Goal: Task Accomplishment & Management: Use online tool/utility

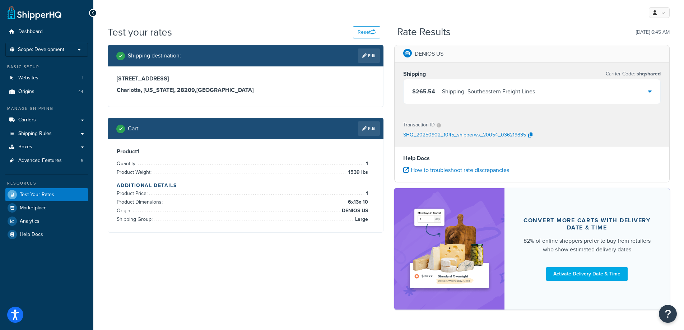
click at [286, 291] on div "Shipping destination : Edit 5610 Carnegie Blvd Charlotte, North Carolina, 28209…" at bounding box center [388, 181] width 573 height 272
click at [167, 277] on div "Shipping destination : Edit 5610 Carnegie Blvd Charlotte, North Carolina, 28209…" at bounding box center [388, 181] width 573 height 272
click at [265, 290] on div "Shipping destination : Edit 5610 Carnegie Blvd Charlotte, North Carolina, 28209…" at bounding box center [388, 181] width 573 height 272
click at [359, 127] on link "Edit" at bounding box center [369, 128] width 22 height 14
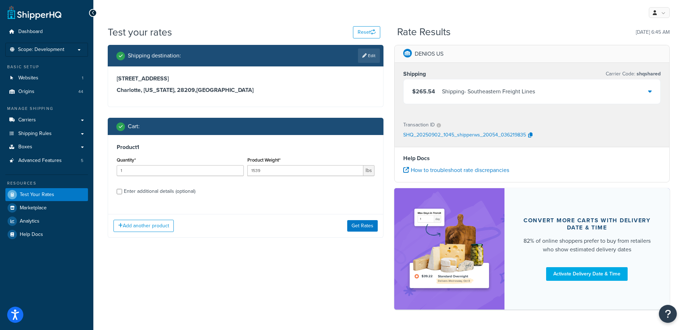
click at [199, 189] on label "Enter additional details (optional)" at bounding box center [249, 190] width 251 height 11
click at [122, 189] on input "Enter additional details (optional)" at bounding box center [119, 191] width 5 height 5
checkbox input "true"
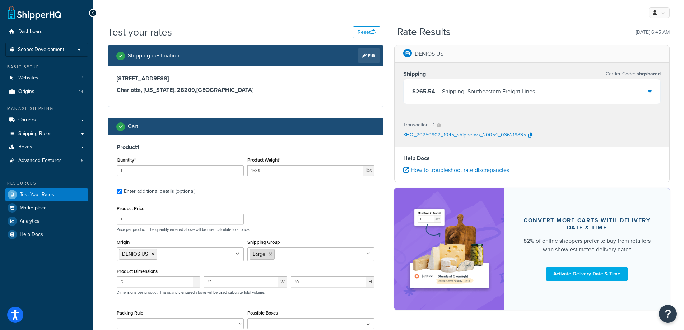
click at [271, 254] on icon at bounding box center [270, 254] width 3 height 4
click at [271, 254] on input "Shipping Group" at bounding box center [282, 254] width 64 height 8
click at [298, 214] on div "Product Price 1 Price per product. The quantity entered above will be used calc…" at bounding box center [246, 218] width 262 height 28
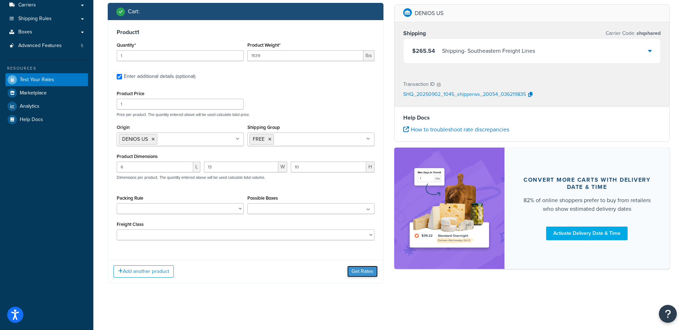
click at [351, 270] on button "Get Rates" at bounding box center [362, 271] width 31 height 11
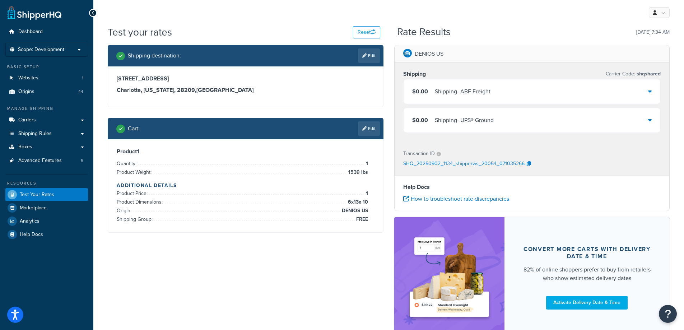
click at [364, 128] on icon at bounding box center [364, 128] width 4 height 4
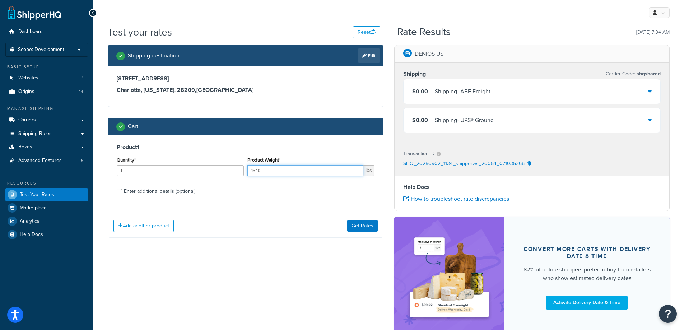
type input "1540"
click at [356, 170] on input "1540" at bounding box center [306, 170] width 116 height 11
click at [366, 230] on button "Get Rates" at bounding box center [362, 225] width 31 height 11
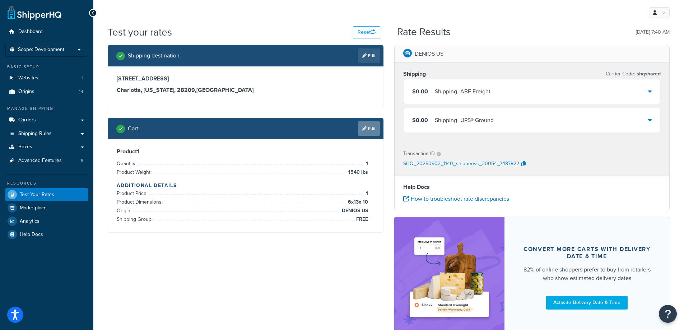
click at [370, 128] on link "Edit" at bounding box center [369, 128] width 22 height 14
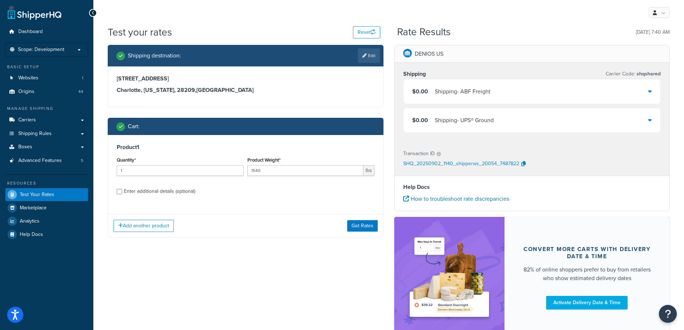
click at [191, 191] on div "Enter additional details (optional)" at bounding box center [159, 191] width 71 height 10
click at [122, 191] on input "Enter additional details (optional)" at bounding box center [119, 191] width 5 height 5
checkbox input "true"
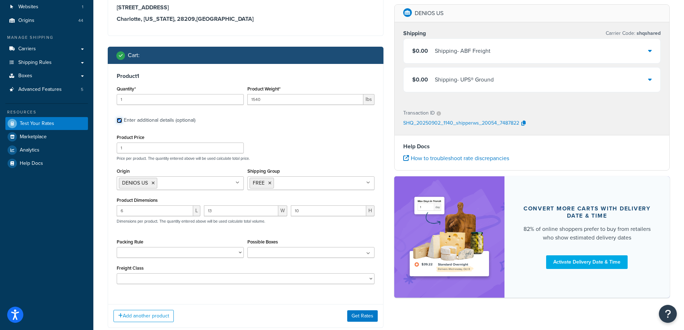
scroll to position [72, 0]
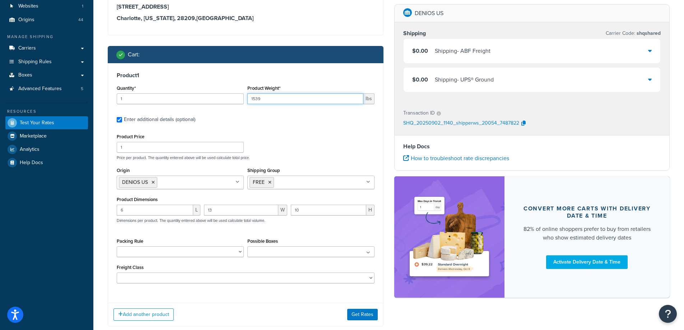
drag, startPoint x: 355, startPoint y: 101, endPoint x: 354, endPoint y: 105, distance: 3.9
type input "1539"
click at [356, 101] on input "1539" at bounding box center [306, 98] width 116 height 11
click at [354, 313] on button "Get Rates" at bounding box center [362, 314] width 31 height 11
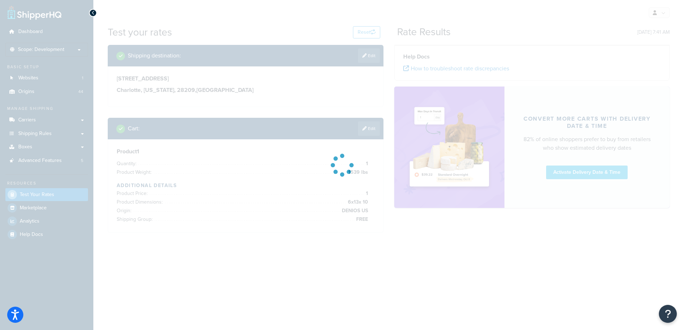
scroll to position [0, 0]
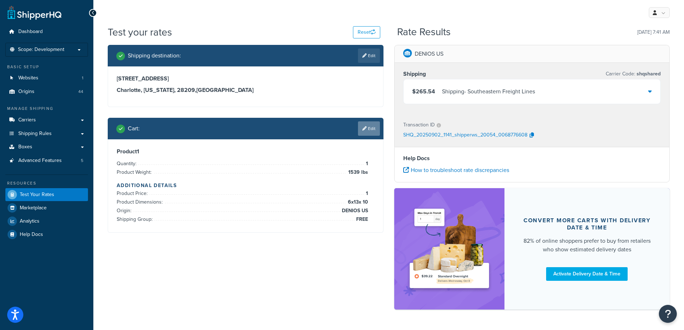
click at [359, 128] on link "Edit" at bounding box center [369, 128] width 22 height 14
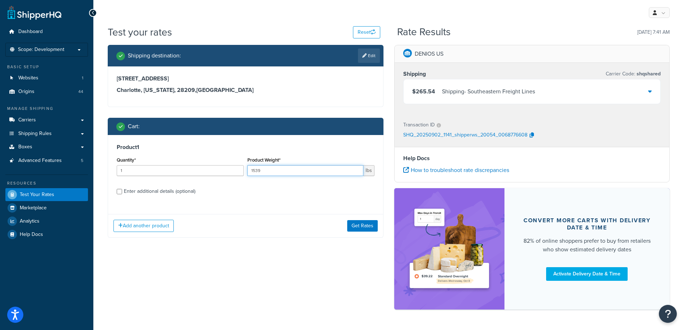
click at [289, 175] on input "1539" at bounding box center [306, 170] width 116 height 11
type input "1540"
click at [355, 169] on input "1540" at bounding box center [306, 170] width 116 height 11
click at [188, 192] on div "Enter additional details (optional)" at bounding box center [159, 191] width 71 height 10
click at [122, 192] on input "Enter additional details (optional)" at bounding box center [119, 191] width 5 height 5
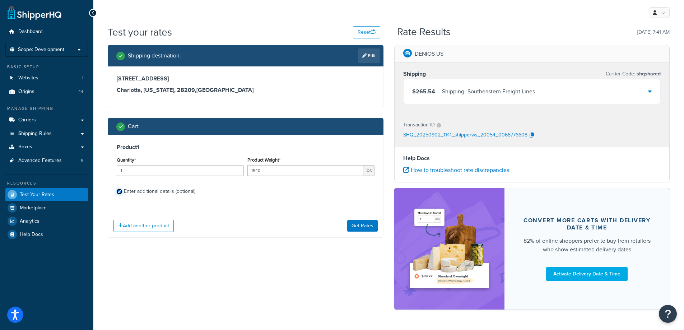
checkbox input "true"
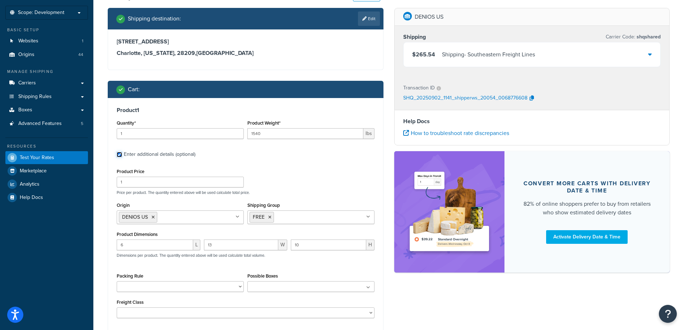
scroll to position [72, 0]
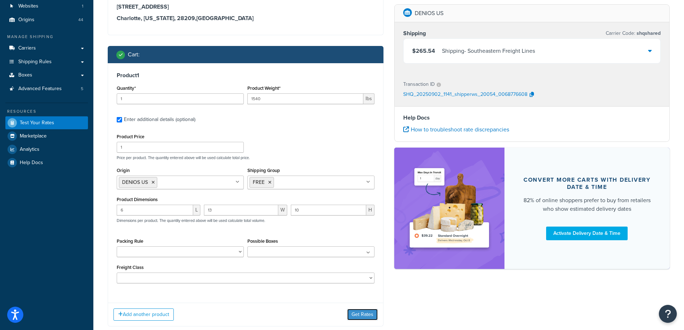
click at [363, 316] on button "Get Rates" at bounding box center [362, 314] width 31 height 11
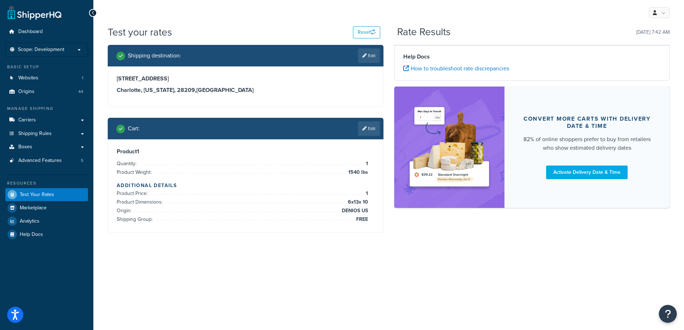
scroll to position [0, 0]
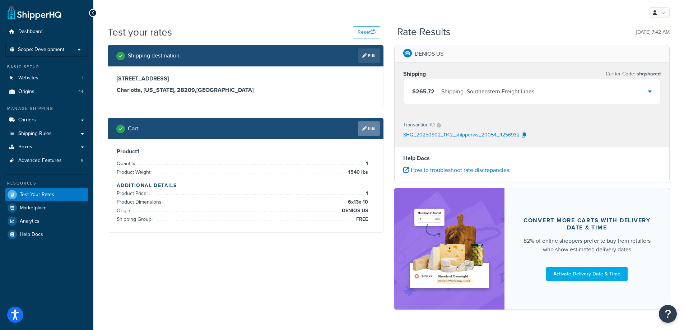
click at [369, 124] on link "Edit" at bounding box center [369, 128] width 22 height 14
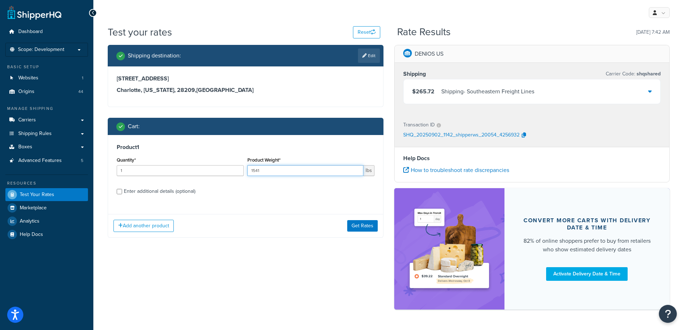
type input "1541"
click at [355, 168] on input "1541" at bounding box center [306, 170] width 116 height 11
click at [358, 224] on button "Get Rates" at bounding box center [362, 225] width 31 height 11
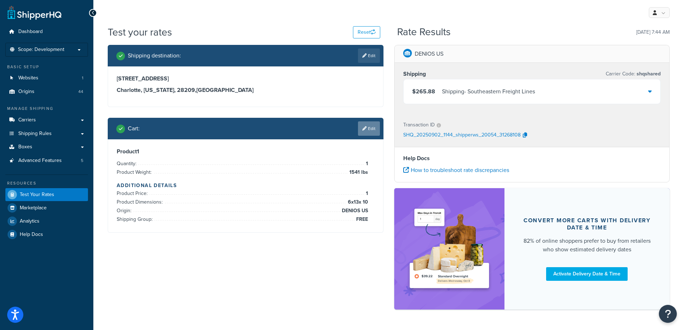
click at [364, 125] on link "Edit" at bounding box center [369, 128] width 22 height 14
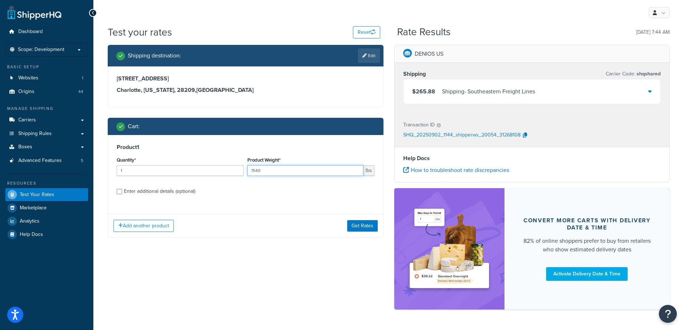
type input "1540"
click at [356, 172] on input "1540" at bounding box center [306, 170] width 116 height 11
click at [357, 229] on button "Get Rates" at bounding box center [362, 225] width 31 height 11
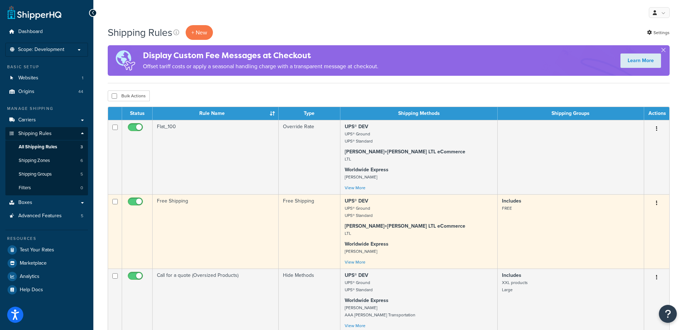
click at [240, 218] on td "Free Shipping" at bounding box center [216, 231] width 126 height 74
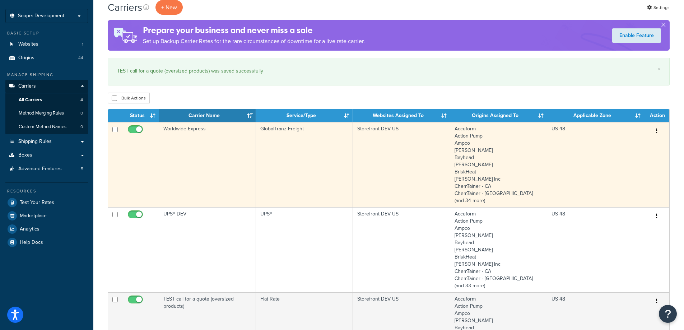
scroll to position [72, 0]
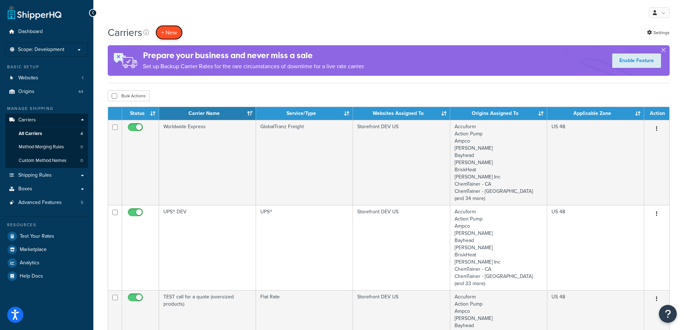
click at [168, 35] on button "+ New" at bounding box center [169, 32] width 27 height 15
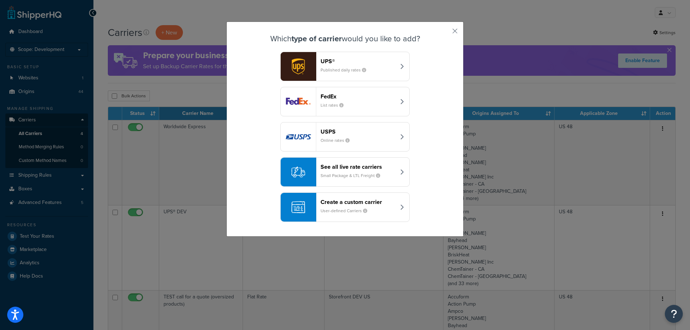
click at [375, 205] on header "Create a custom carrier" at bounding box center [357, 202] width 75 height 7
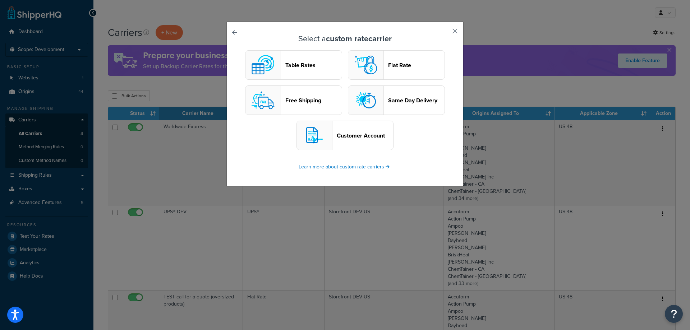
click at [325, 96] on button "Free Shipping" at bounding box center [293, 100] width 97 height 29
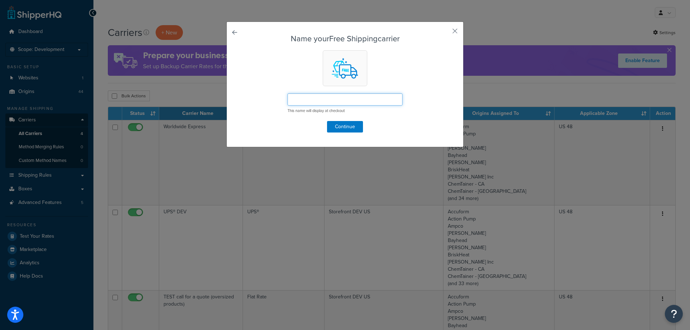
click at [329, 98] on input "text" at bounding box center [344, 99] width 115 height 12
type input "Free Shipping"
click at [352, 125] on button "Continue" at bounding box center [345, 126] width 36 height 11
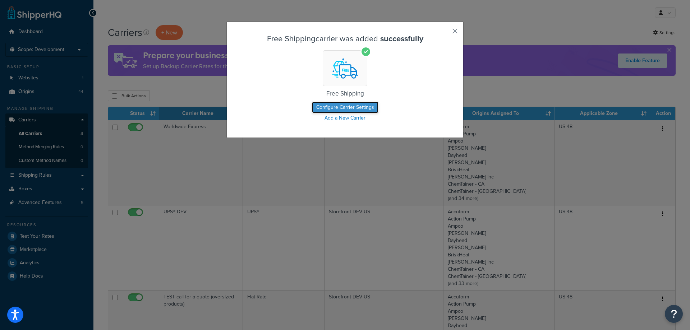
click at [362, 105] on button "Configure Carrier Settings" at bounding box center [345, 107] width 66 height 11
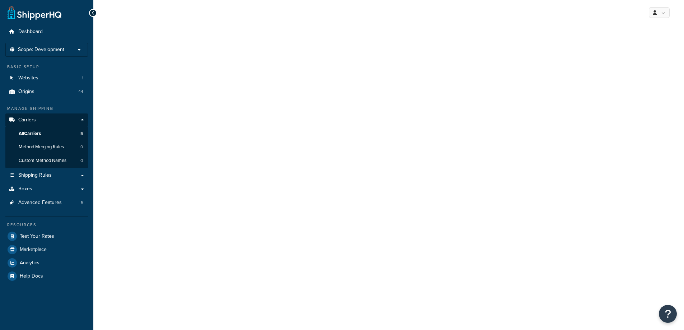
select select "free"
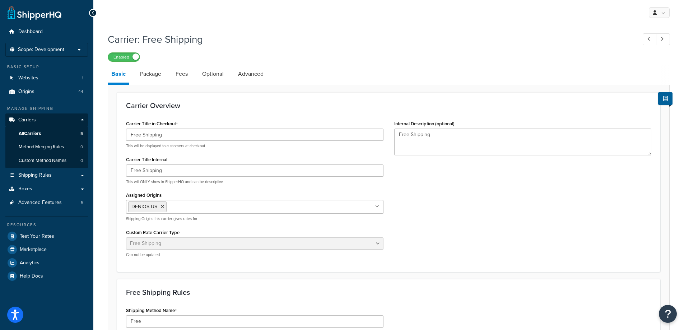
scroll to position [36, 0]
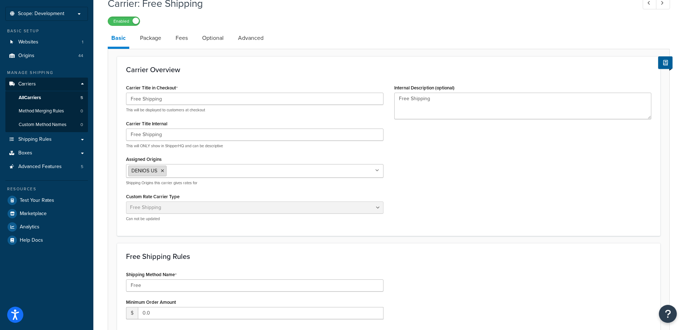
click at [162, 171] on icon at bounding box center [162, 171] width 3 height 4
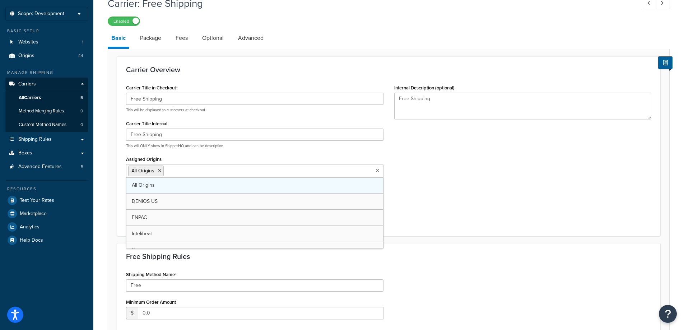
click at [301, 184] on link "All Origins" at bounding box center [254, 185] width 257 height 16
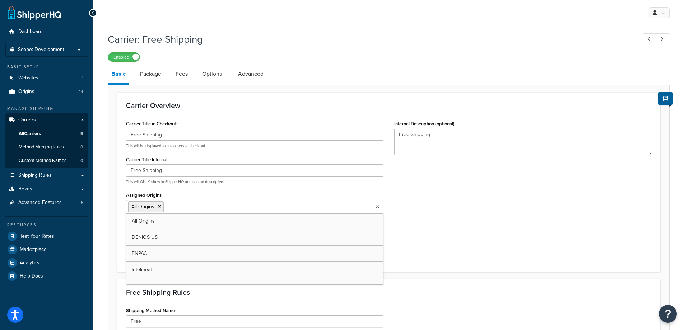
click at [492, 209] on div "Carrier Title in Checkout Free Shipping This will be displayed to customers at …" at bounding box center [389, 191] width 536 height 144
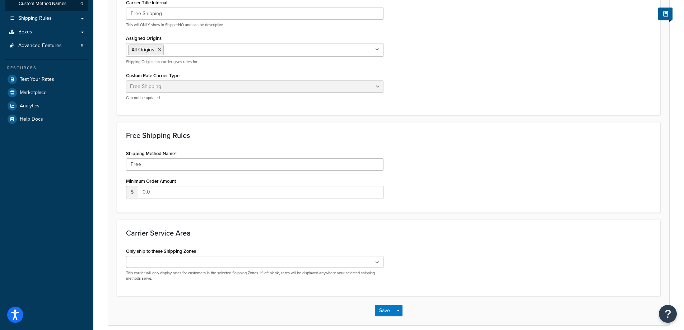
scroll to position [180, 0]
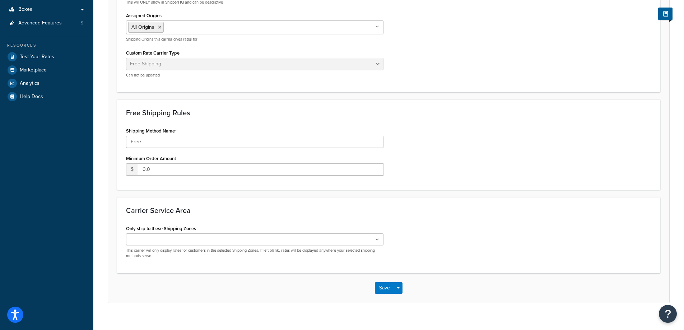
click at [241, 246] on div "US 48 US APO US Canada US excl. Zone US POBox Add New This carrier will only di…" at bounding box center [255, 247] width 258 height 26
click at [240, 241] on ul at bounding box center [255, 240] width 258 height 12
click at [341, 211] on h3 "Carrier Service Area" at bounding box center [389, 211] width 526 height 8
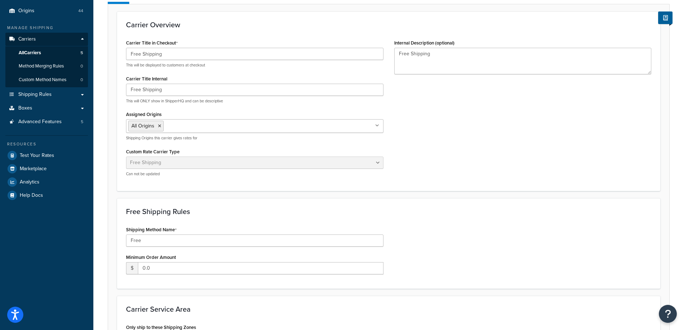
scroll to position [0, 0]
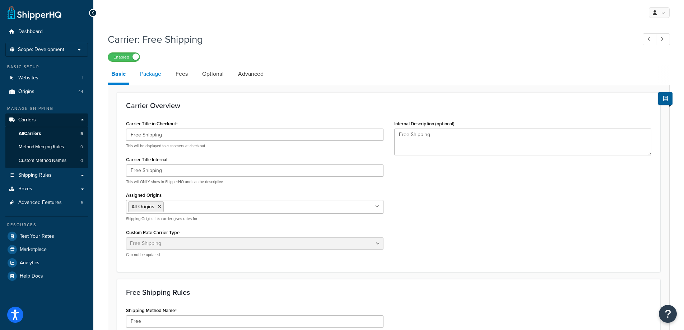
click at [158, 74] on link "Package" at bounding box center [151, 73] width 28 height 17
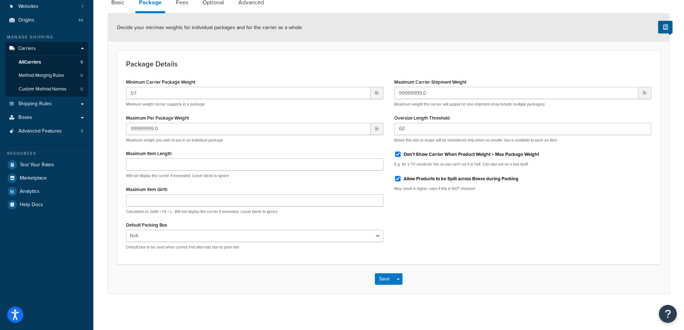
scroll to position [73, 0]
click at [190, 6] on link "Fees" at bounding box center [181, 2] width 19 height 17
select select "AFTER"
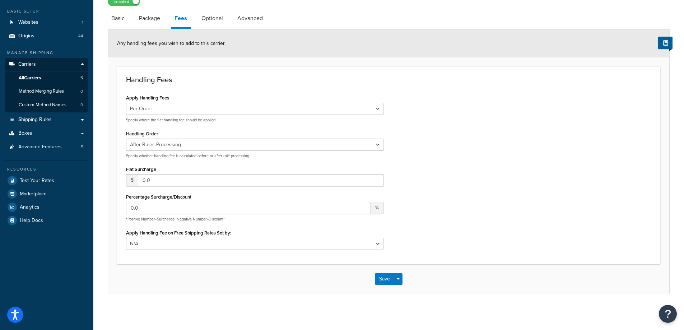
scroll to position [56, 0]
drag, startPoint x: 212, startPoint y: 15, endPoint x: 234, endPoint y: 19, distance: 22.6
click at [212, 16] on link "Optional" at bounding box center [212, 18] width 29 height 17
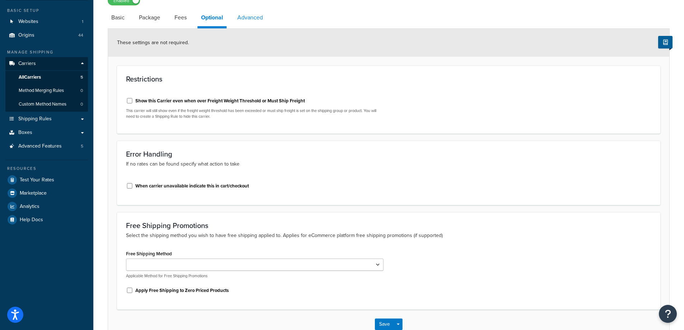
click at [255, 20] on link "Advanced" at bounding box center [250, 17] width 33 height 17
select select "false"
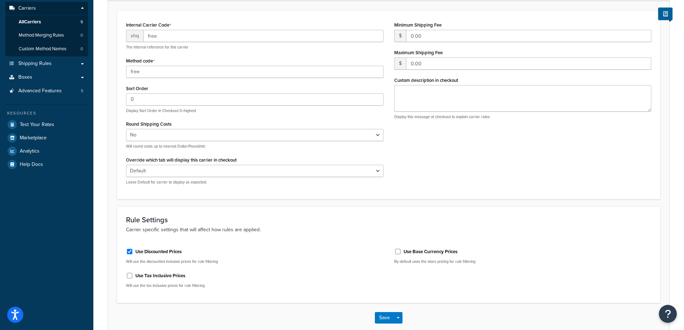
scroll to position [151, 0]
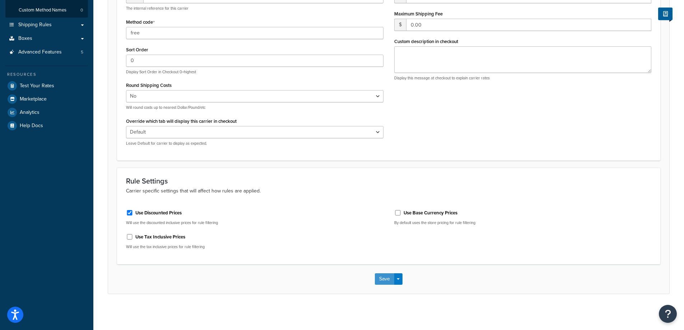
click at [385, 279] on button "Save" at bounding box center [384, 278] width 19 height 11
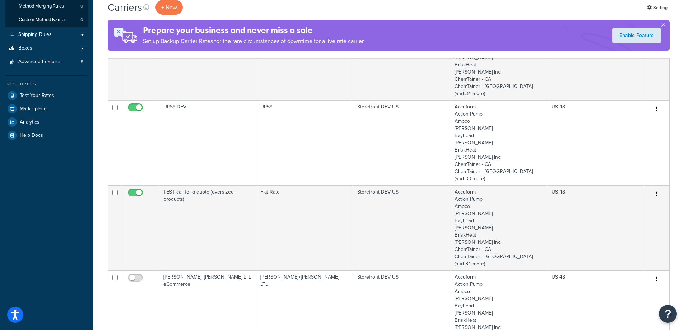
scroll to position [287, 0]
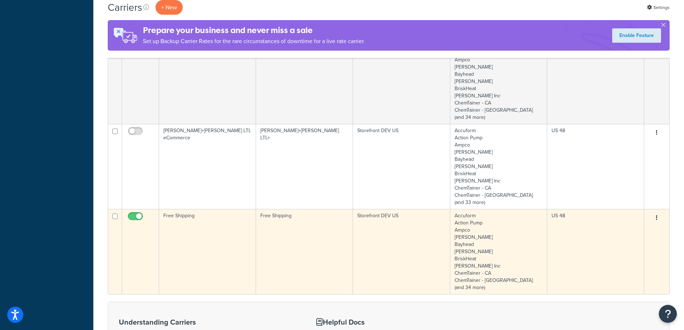
click at [240, 255] on td "Free Shipping" at bounding box center [207, 251] width 97 height 85
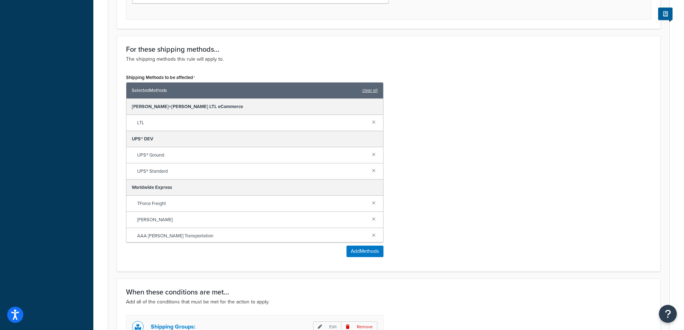
scroll to position [180, 0]
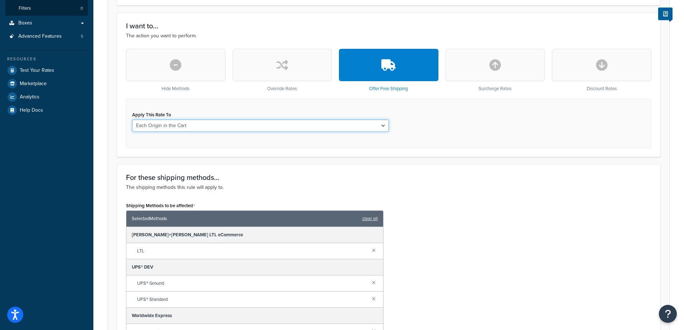
click at [376, 126] on select "Each Shipment in the Cart Each Origin in the Cart Each Shipping Group in the Ca…" at bounding box center [260, 126] width 257 height 12
select select "ITEM"
click at [132, 120] on select "Each Shipment in the Cart Each Origin in the Cart Each Shipping Group in the Ca…" at bounding box center [260, 126] width 257 height 12
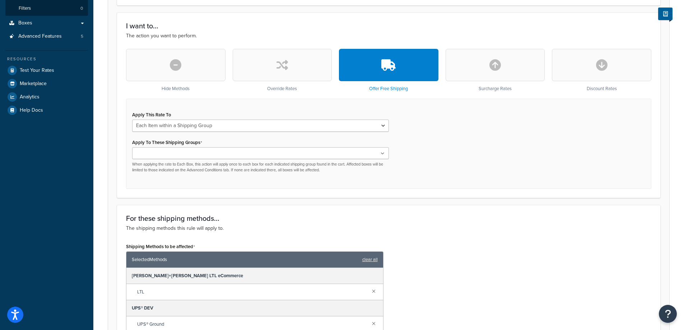
click at [314, 157] on ul at bounding box center [260, 153] width 257 height 12
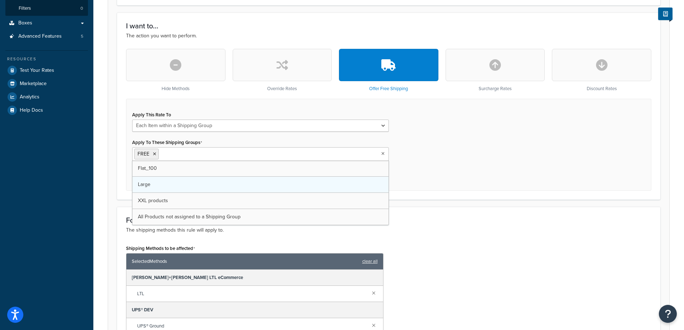
drag, startPoint x: 288, startPoint y: 186, endPoint x: 338, endPoint y: 183, distance: 50.1
click at [456, 167] on div "Apply This Rate To Each Shipment in the Cart Each Origin in the Cart Each Shipp…" at bounding box center [389, 145] width 526 height 92
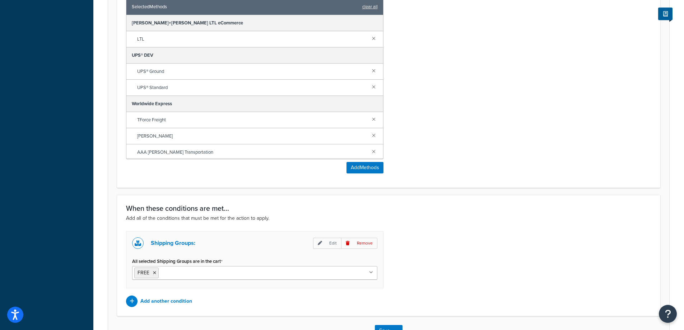
scroll to position [487, 0]
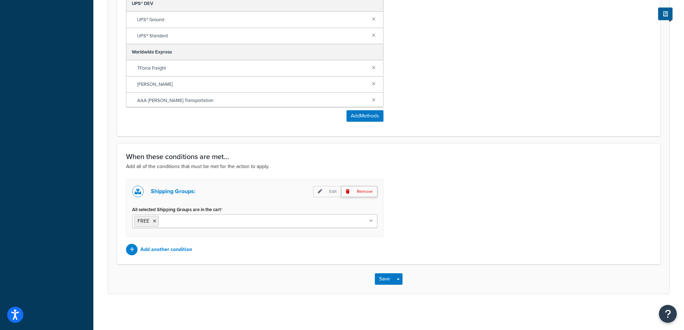
click at [356, 190] on p "Remove" at bounding box center [359, 191] width 36 height 11
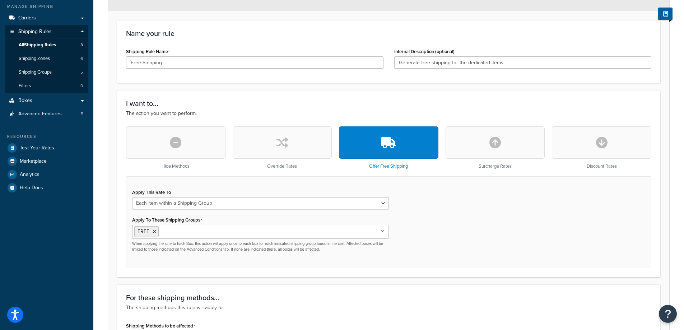
scroll to position [0, 0]
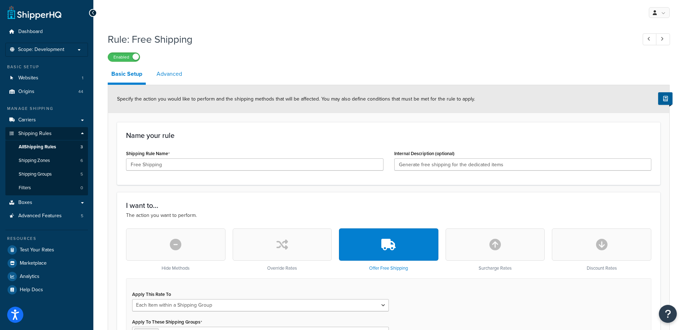
click at [163, 73] on link "Advanced" at bounding box center [169, 73] width 33 height 17
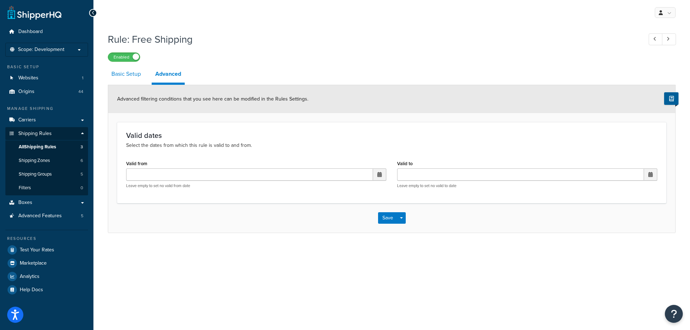
click at [142, 75] on link "Basic Setup" at bounding box center [126, 73] width 37 height 17
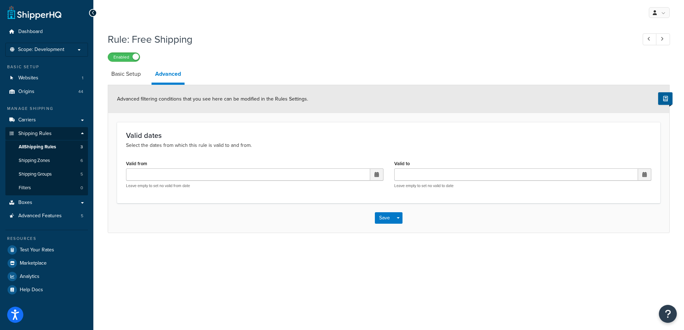
select select "ITEM"
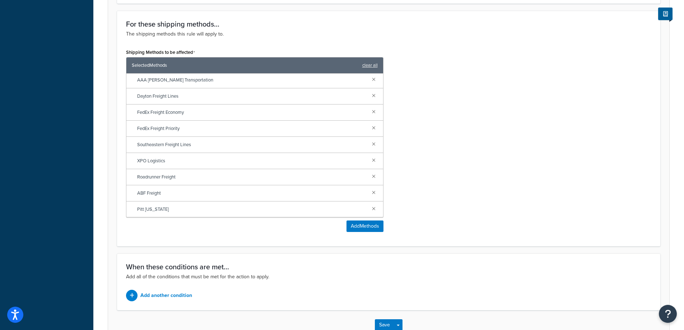
scroll to position [422, 0]
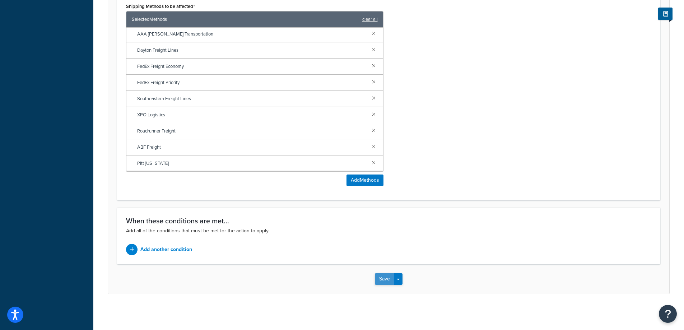
click at [379, 279] on button "Save" at bounding box center [384, 278] width 19 height 11
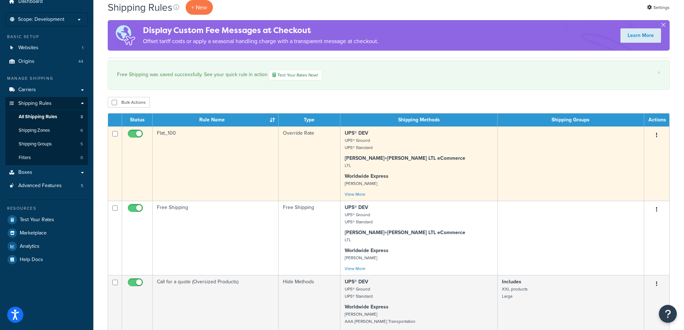
scroll to position [72, 0]
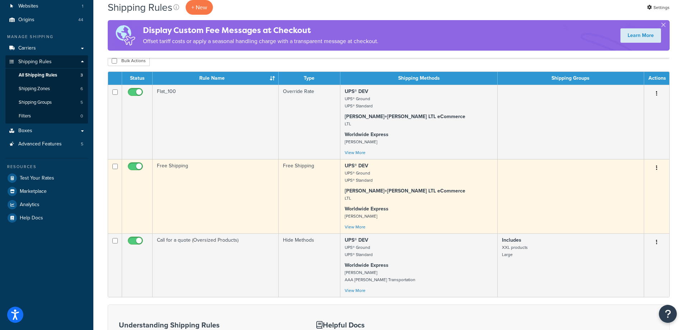
click at [138, 168] on input "checkbox" at bounding box center [136, 168] width 20 height 9
click at [139, 167] on input "checkbox" at bounding box center [136, 168] width 20 height 9
checkbox input "true"
click at [242, 190] on td "Free Shipping" at bounding box center [216, 196] width 126 height 74
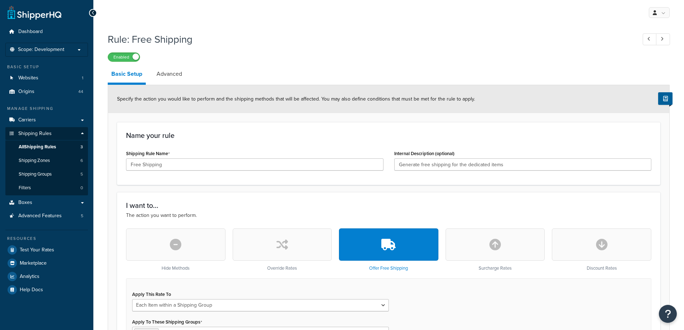
select select "ITEM"
click at [193, 245] on button "button" at bounding box center [176, 244] width 100 height 32
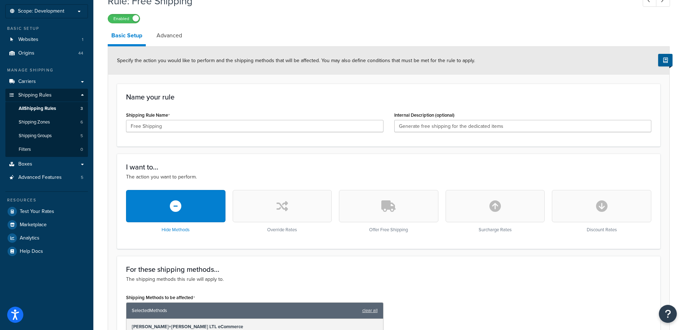
scroll to position [144, 0]
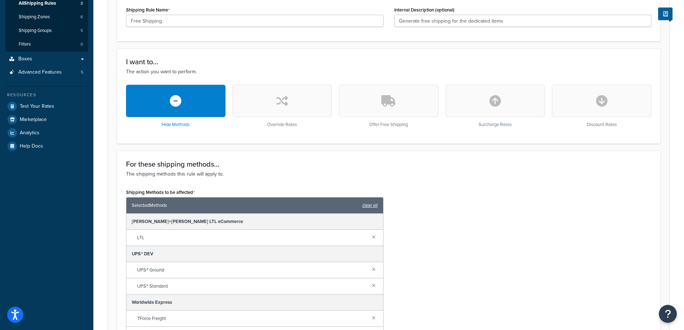
click at [370, 207] on link "clear all" at bounding box center [369, 205] width 15 height 10
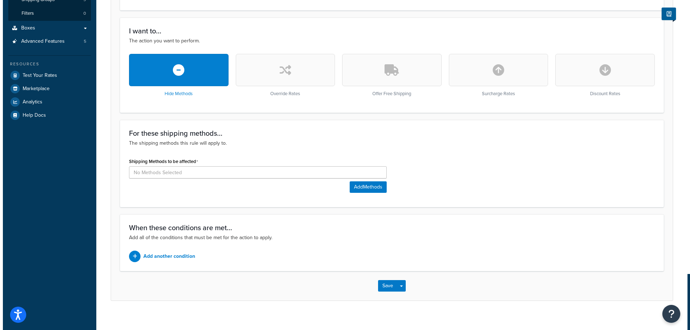
scroll to position [180, 0]
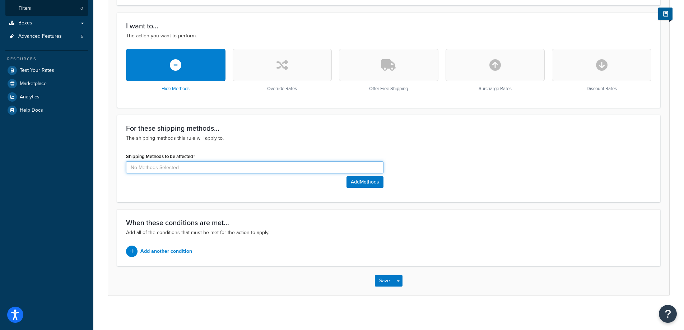
click at [292, 170] on input at bounding box center [255, 167] width 258 height 12
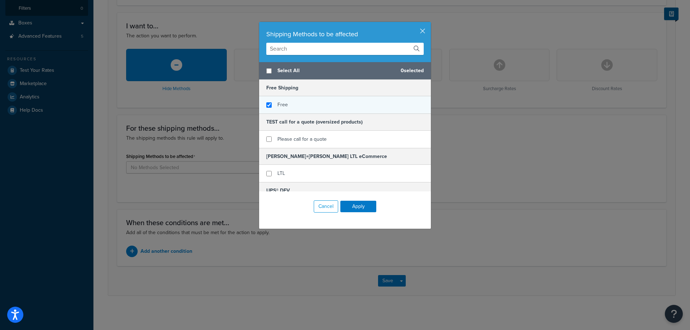
checkbox input "true"
click at [293, 105] on div "Free" at bounding box center [345, 104] width 172 height 17
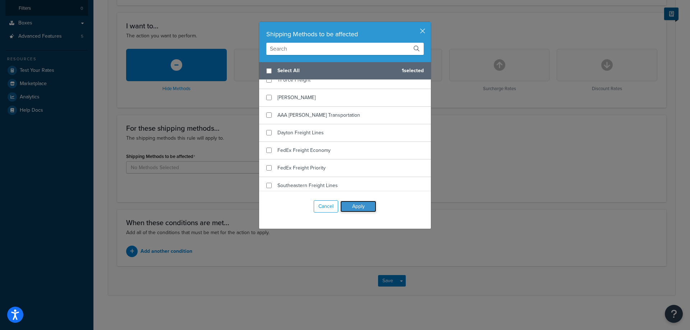
click at [359, 209] on button "Apply" at bounding box center [358, 206] width 36 height 11
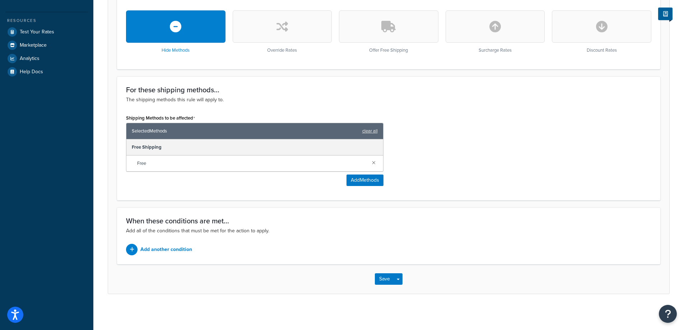
scroll to position [219, 0]
click at [184, 248] on p "Add another condition" at bounding box center [166, 250] width 52 height 10
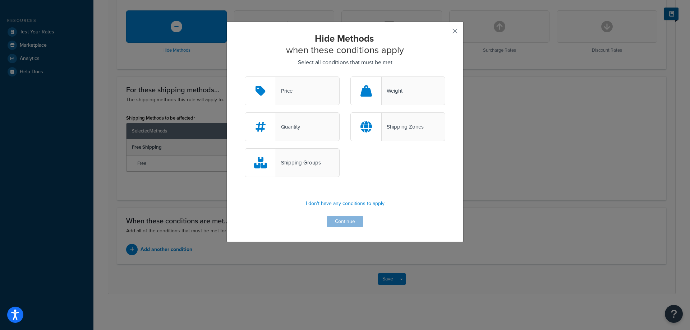
click at [312, 166] on div "Shipping Groups" at bounding box center [298, 163] width 45 height 10
click at [0, 0] on input "Shipping Groups" at bounding box center [0, 0] width 0 height 0
click at [331, 220] on button "Continue" at bounding box center [345, 221] width 36 height 11
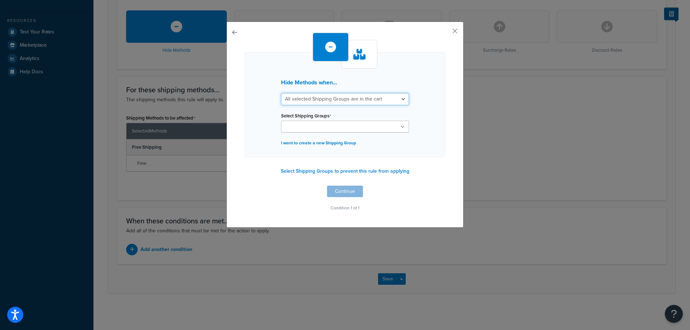
click at [341, 98] on select "All selected Shipping Groups are in the cart Any selected Shipping Groups are i…" at bounding box center [345, 99] width 128 height 12
click at [281, 93] on select "All selected Shipping Groups are in the cart Any selected Shipping Groups are i…" at bounding box center [345, 99] width 128 height 12
click at [330, 126] on input "Select Shipping Groups" at bounding box center [315, 127] width 64 height 8
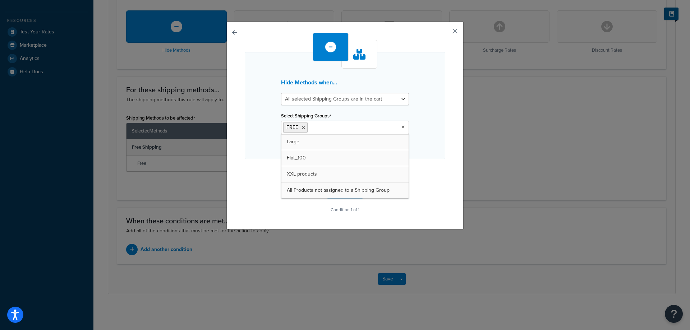
click at [433, 123] on div "Hide Methods when... All selected Shipping Groups are in the cart Any selected …" at bounding box center [345, 105] width 200 height 107
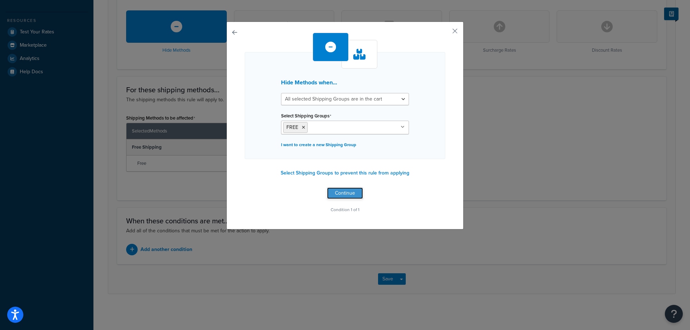
click at [335, 191] on button "Continue" at bounding box center [345, 193] width 36 height 11
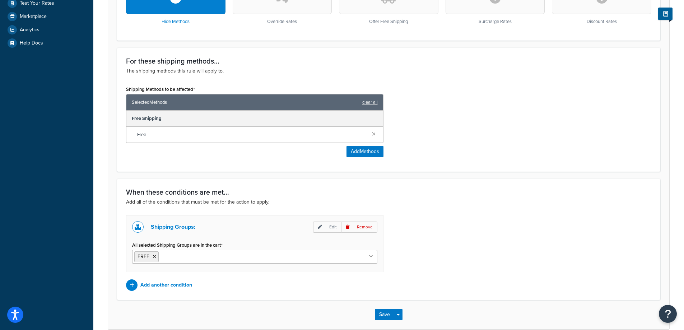
scroll to position [283, 0]
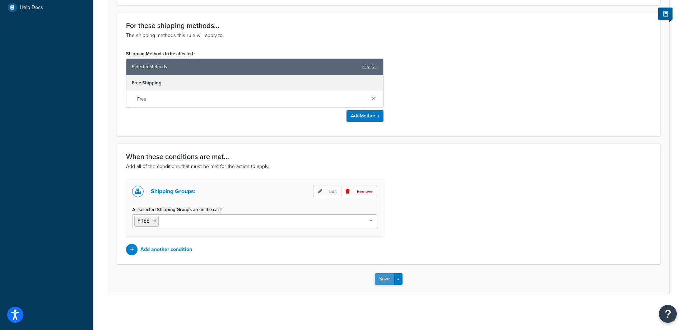
click at [381, 277] on button "Save" at bounding box center [384, 278] width 19 height 11
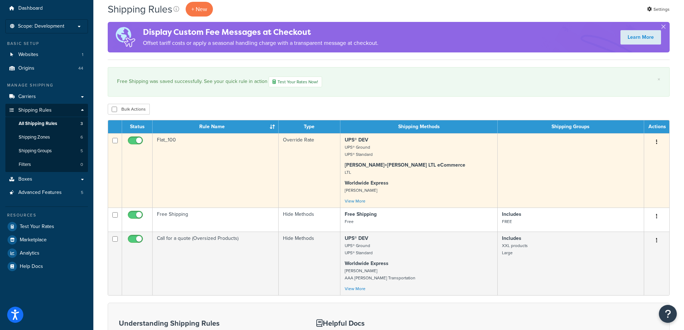
scroll to position [72, 0]
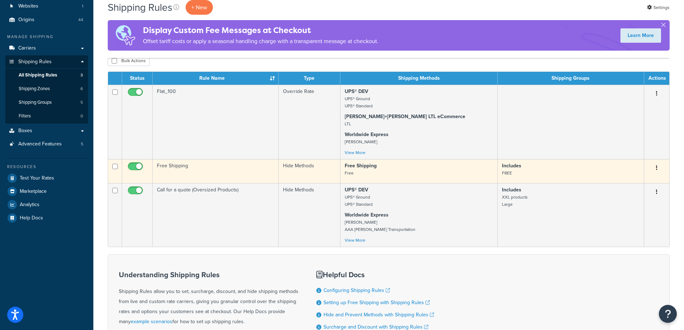
click at [244, 172] on td "Free Shipping" at bounding box center [216, 171] width 126 height 24
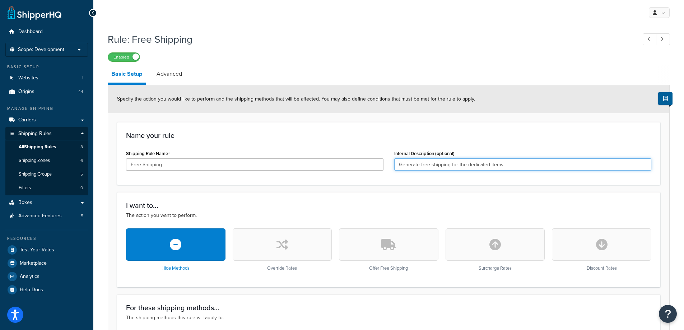
drag, startPoint x: 521, startPoint y: 166, endPoint x: 380, endPoint y: 162, distance: 140.9
click at [376, 165] on div "Shipping Rule Name Free Shipping Internal Description (optional) Generate free …" at bounding box center [389, 162] width 536 height 28
type input "h"
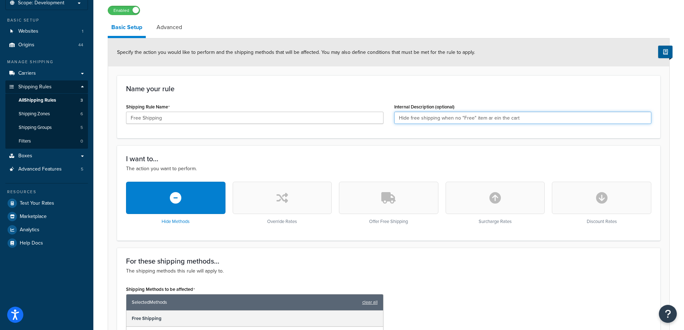
scroll to position [108, 0]
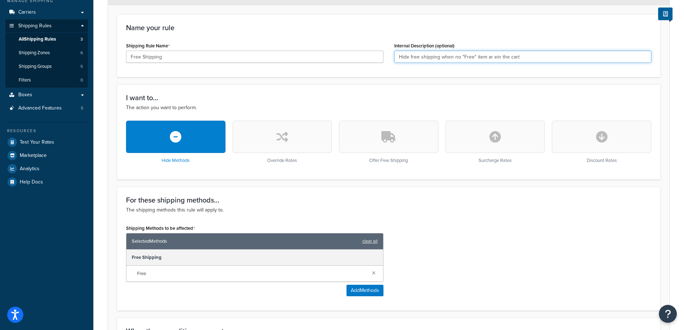
click at [494, 56] on input "Hide free shipping when no "Free" item ar ein the cart" at bounding box center [523, 57] width 258 height 12
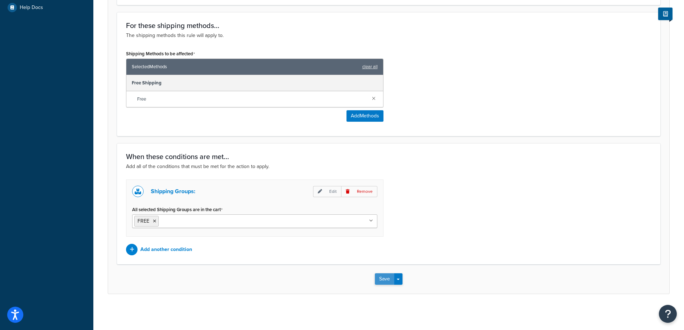
type input "Hide free shipping when no "Free" item are in the cart"
click at [387, 278] on button "Save" at bounding box center [384, 278] width 19 height 11
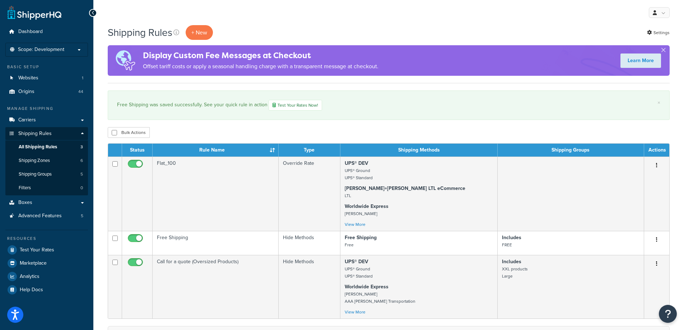
click at [375, 100] on div "× Free Shipping was saved successfully. See your quick rule in action Test Your…" at bounding box center [389, 105] width 562 height 29
click at [309, 104] on link "Test Your Rates Now!" at bounding box center [296, 105] width 54 height 11
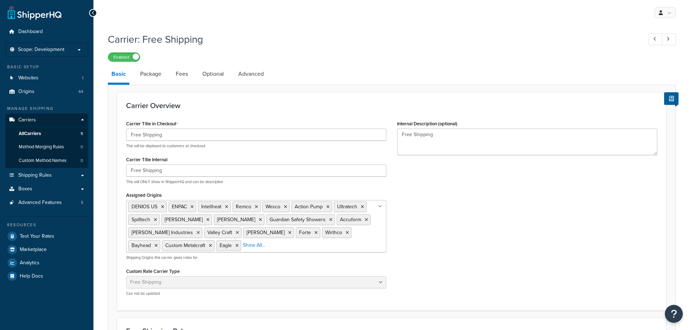
select select "free"
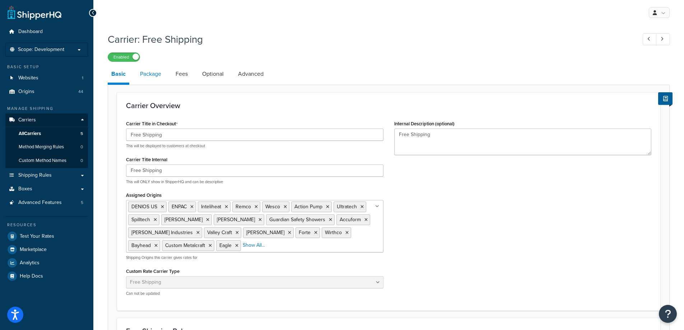
click at [158, 75] on link "Package" at bounding box center [151, 73] width 28 height 17
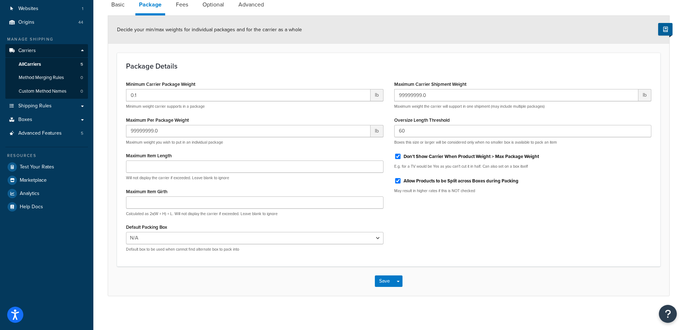
scroll to position [73, 0]
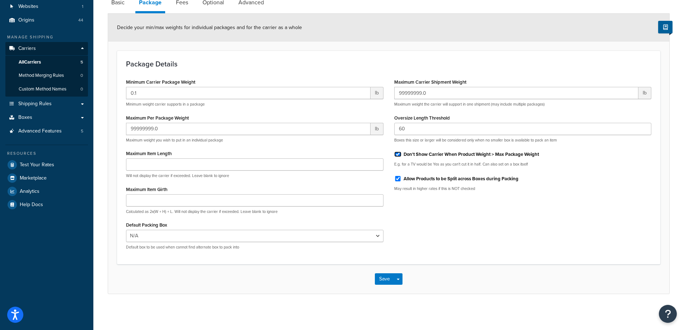
click at [398, 154] on input "Don't Show Carrier When Product Weight > Max Package Weight" at bounding box center [397, 154] width 7 height 5
checkbox input "false"
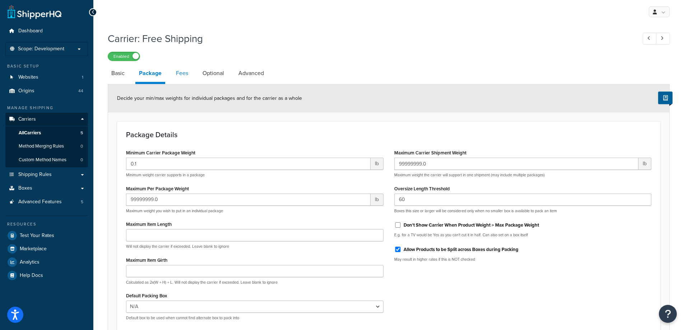
click at [182, 78] on link "Fees" at bounding box center [181, 73] width 19 height 17
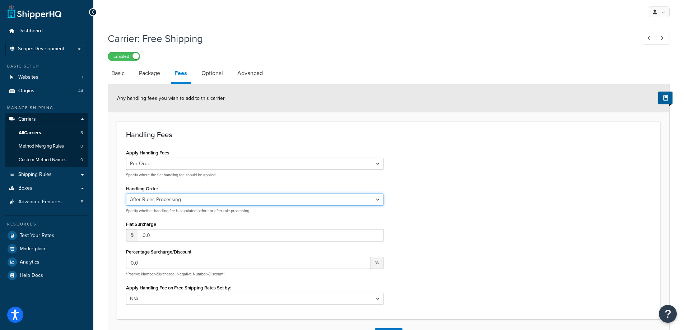
click at [344, 197] on select "Before Rules Processing After Rules Processing" at bounding box center [255, 200] width 258 height 12
select select "BEFORE"
click at [126, 194] on select "Before Rules Processing After Rules Processing" at bounding box center [255, 200] width 258 height 12
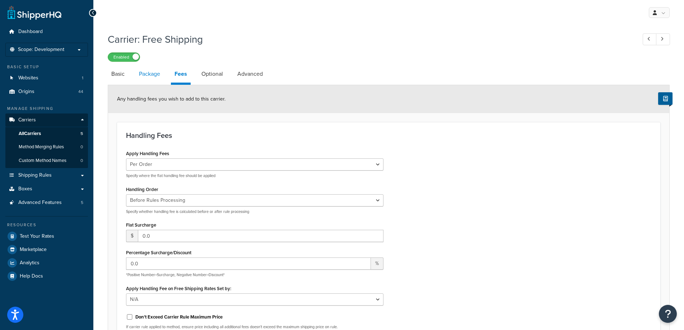
click at [160, 77] on link "Package" at bounding box center [149, 73] width 28 height 17
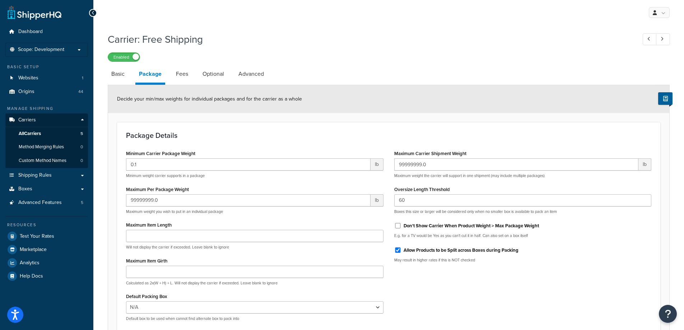
click at [397, 230] on div "Don't Show Carrier When Product Weight > Max Package Weight" at bounding box center [523, 225] width 258 height 11
click at [401, 227] on input "Don't Show Carrier When Product Weight > Max Package Weight" at bounding box center [397, 225] width 7 height 5
checkbox input "true"
click at [217, 80] on link "Optional" at bounding box center [213, 73] width 29 height 17
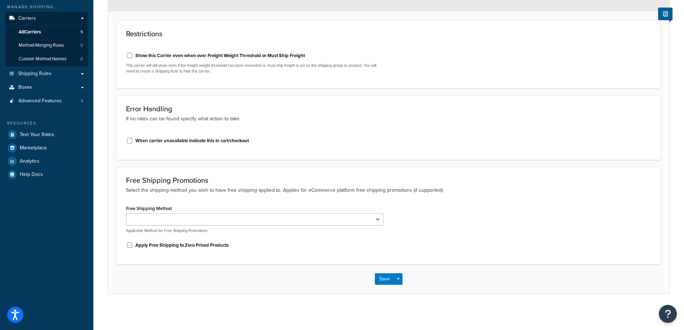
scroll to position [102, 0]
click at [348, 224] on select "Free" at bounding box center [255, 219] width 258 height 12
click at [402, 227] on div "Free Shipping Method Free Applicable Method for Free Shipping Promotions Apply …" at bounding box center [389, 229] width 536 height 52
click at [386, 278] on button "Save" at bounding box center [384, 278] width 19 height 11
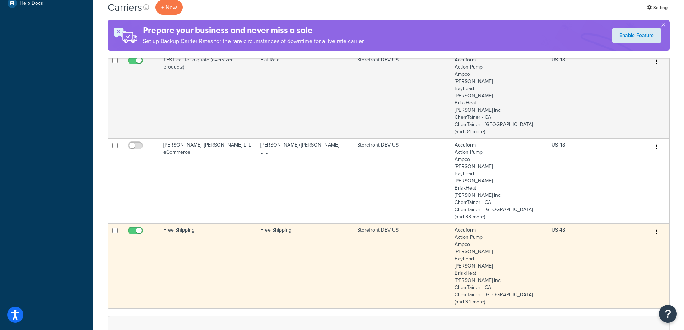
scroll to position [287, 0]
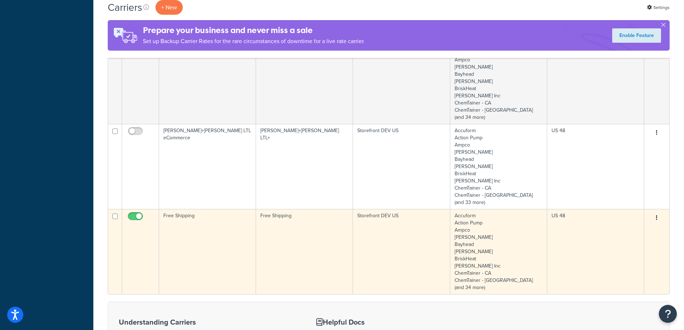
click at [197, 242] on td "Free Shipping" at bounding box center [207, 251] width 97 height 85
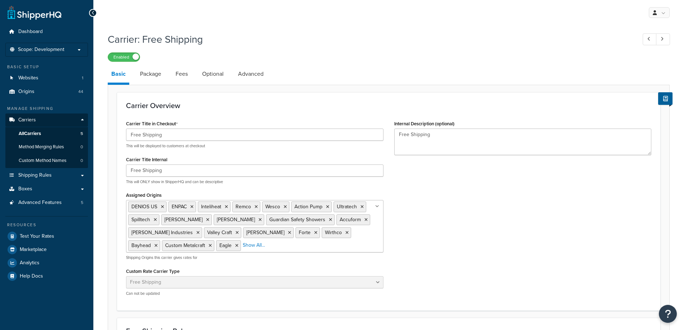
select select "free"
click at [223, 70] on link "Optional" at bounding box center [213, 73] width 29 height 17
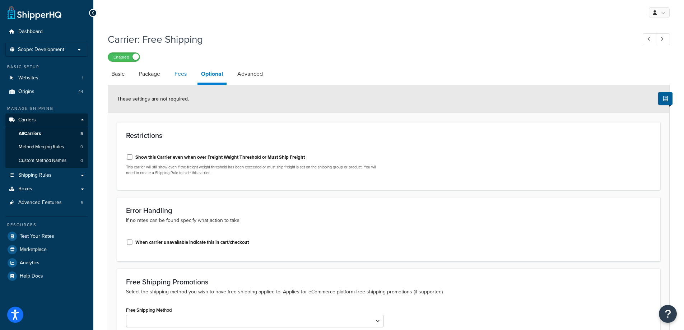
click at [171, 75] on link "Fees" at bounding box center [180, 73] width 19 height 17
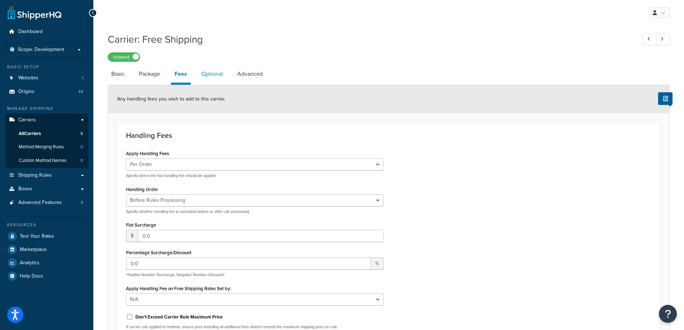
click at [207, 79] on link "Optional" at bounding box center [212, 73] width 29 height 17
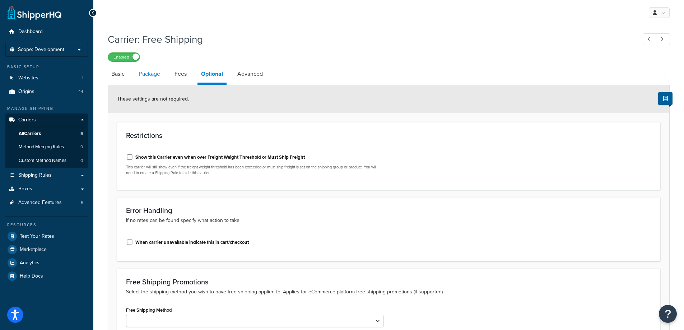
click at [152, 72] on link "Package" at bounding box center [149, 73] width 28 height 17
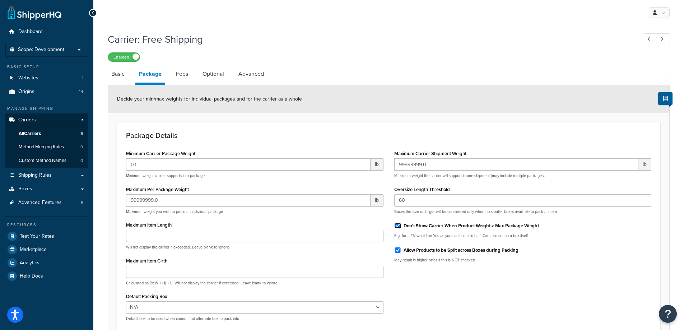
click at [399, 227] on input "Don't Show Carrier When Product Weight > Max Package Weight" at bounding box center [397, 225] width 7 height 5
checkbox input "false"
click at [209, 76] on link "Optional" at bounding box center [213, 73] width 29 height 17
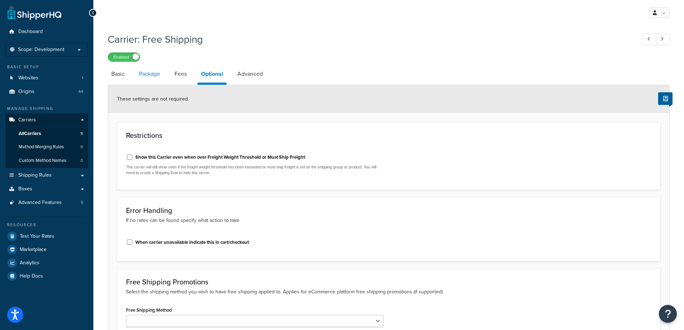
click at [147, 79] on link "Package" at bounding box center [149, 73] width 28 height 17
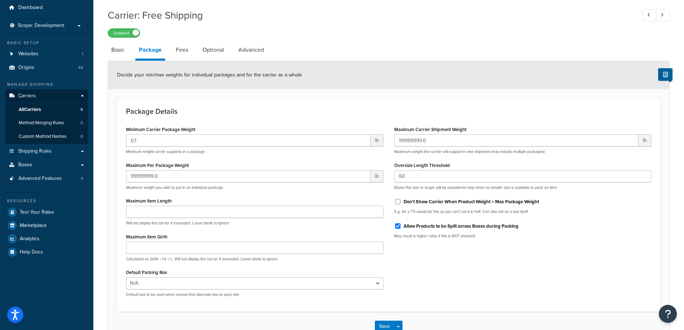
scroll to position [73, 0]
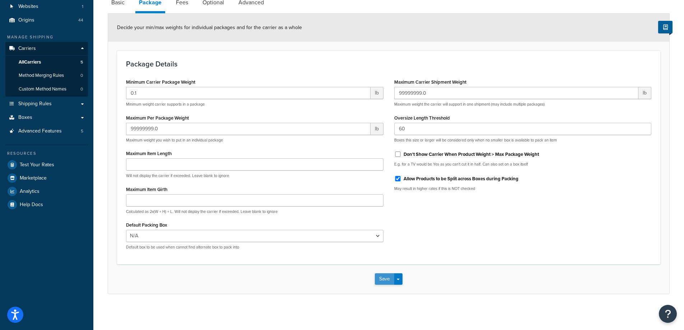
click at [387, 282] on button "Save" at bounding box center [384, 278] width 19 height 11
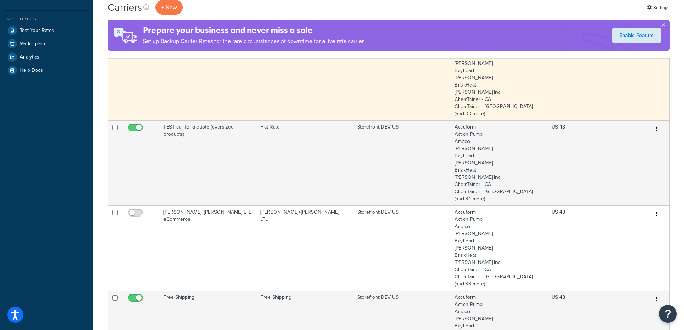
scroll to position [287, 0]
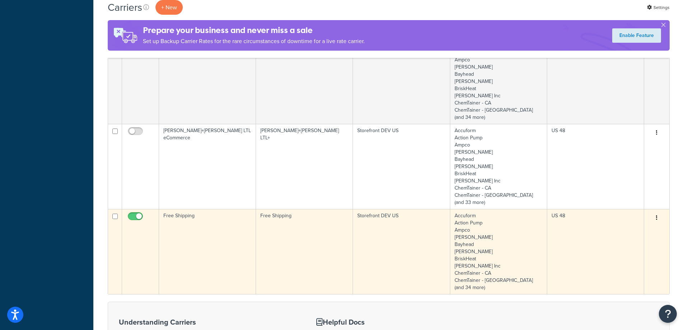
click at [204, 234] on td "Free Shipping" at bounding box center [207, 251] width 97 height 85
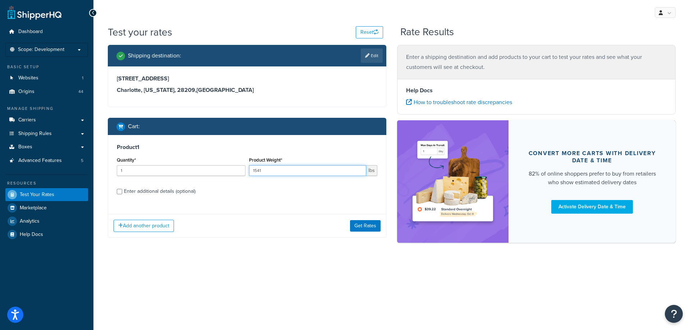
type input "1541"
click at [358, 171] on input "1541" at bounding box center [307, 170] width 117 height 11
click at [179, 194] on div "Enter additional details (optional)" at bounding box center [159, 191] width 71 height 10
click at [122, 194] on input "Enter additional details (optional)" at bounding box center [119, 191] width 5 height 5
checkbox input "true"
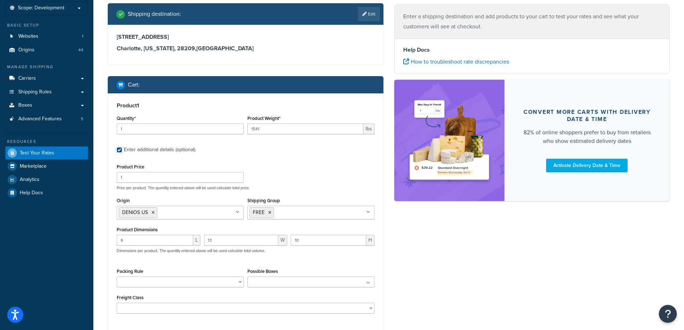
scroll to position [114, 0]
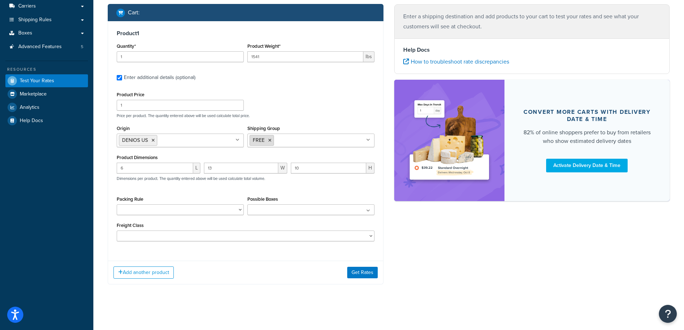
click at [269, 140] on icon at bounding box center [269, 140] width 3 height 4
click at [357, 271] on button "Get Rates" at bounding box center [362, 272] width 31 height 11
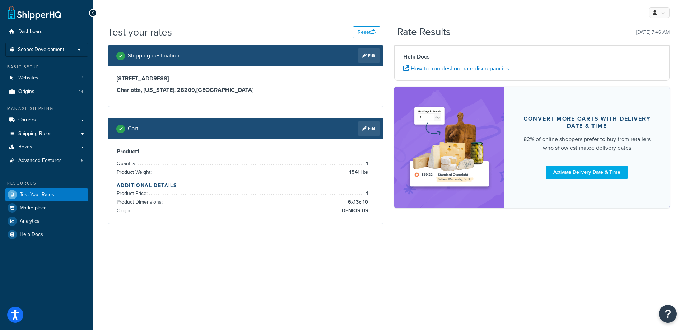
scroll to position [0, 0]
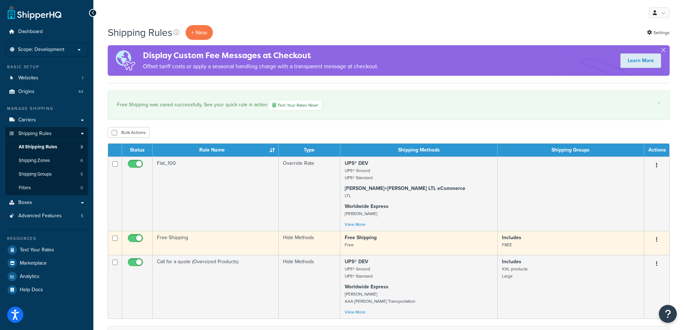
click at [598, 243] on p "Includes FREE" at bounding box center [571, 241] width 138 height 14
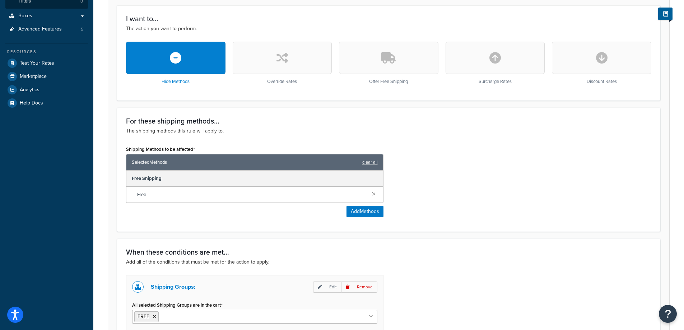
scroll to position [283, 0]
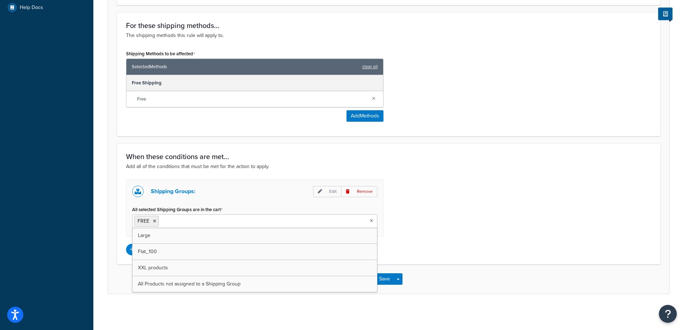
click at [284, 222] on ul "FREE" at bounding box center [254, 221] width 245 height 14
click at [156, 219] on icon at bounding box center [154, 221] width 3 height 4
click at [279, 189] on div "Shipping Groups: Edit Remove" at bounding box center [254, 191] width 245 height 11
click at [267, 222] on input "All selected Shipping Groups are in the cart" at bounding box center [283, 221] width 64 height 8
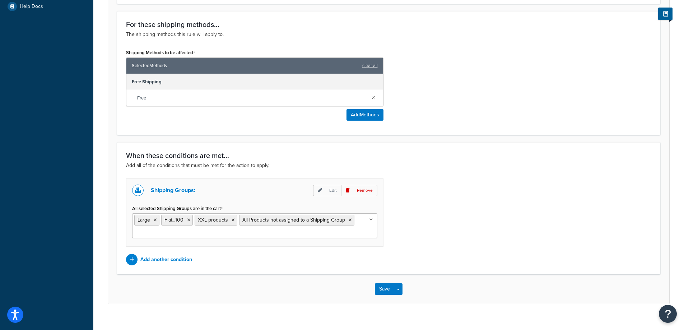
click at [438, 236] on div "Shipping Groups: Edit Remove All selected Shipping Groups are in the cart Large…" at bounding box center [389, 222] width 536 height 87
click at [386, 288] on button "Save" at bounding box center [384, 288] width 19 height 11
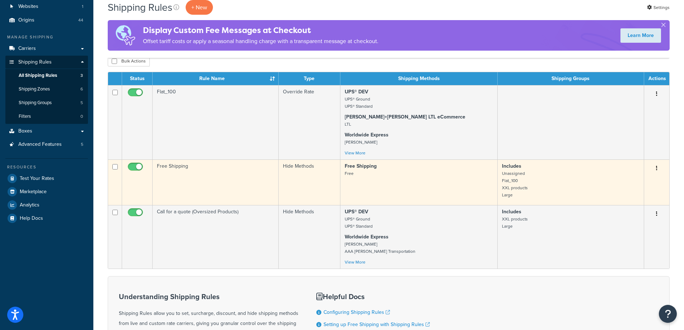
scroll to position [72, 0]
click at [225, 183] on td "Free Shipping" at bounding box center [216, 182] width 126 height 46
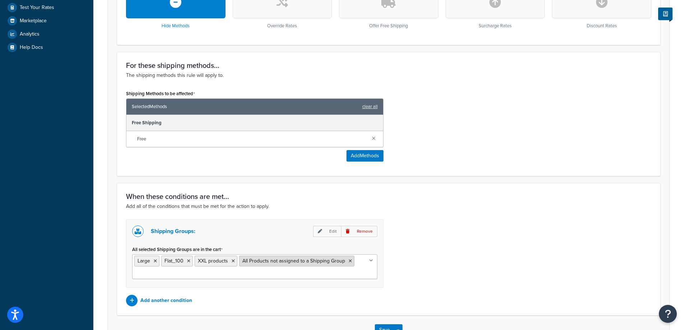
scroll to position [295, 0]
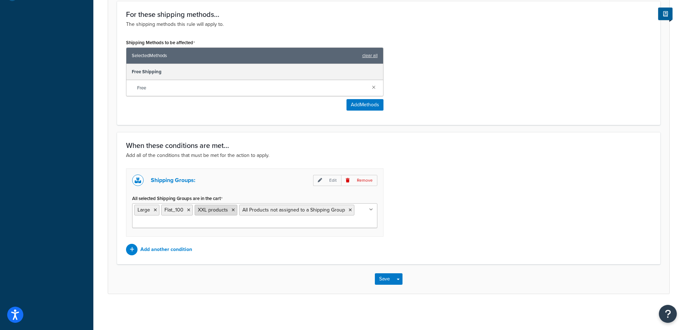
click at [232, 209] on icon at bounding box center [233, 210] width 3 height 4
click at [154, 208] on icon at bounding box center [155, 210] width 3 height 4
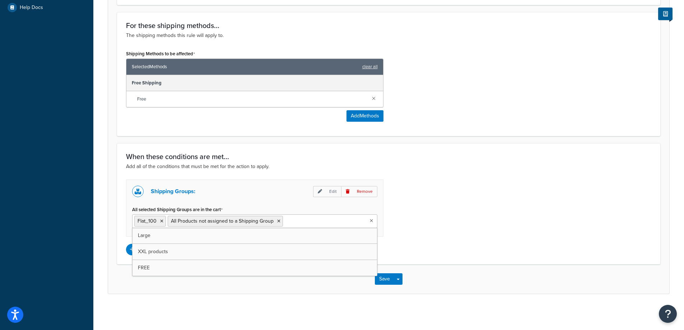
scroll to position [283, 0]
click at [378, 279] on button "Save" at bounding box center [384, 278] width 19 height 11
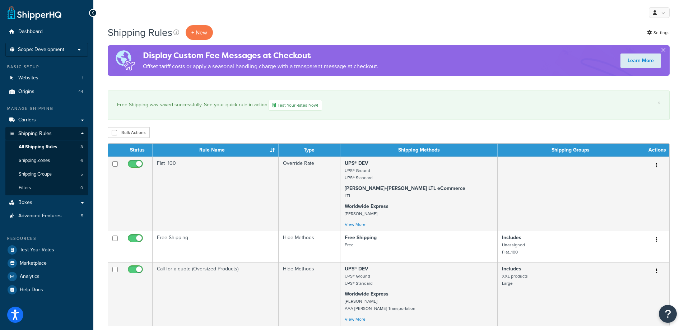
click at [430, 135] on div "Bulk Actions Duplicate [GEOGRAPHIC_DATA]" at bounding box center [389, 132] width 562 height 11
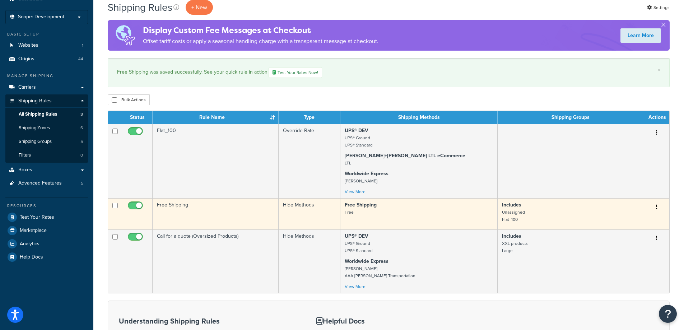
scroll to position [72, 0]
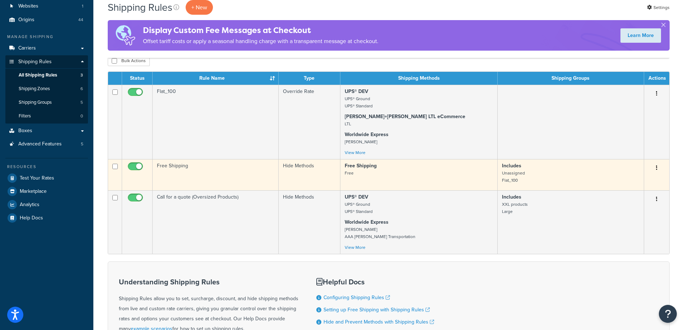
click at [206, 172] on td "Free Shipping" at bounding box center [216, 174] width 126 height 31
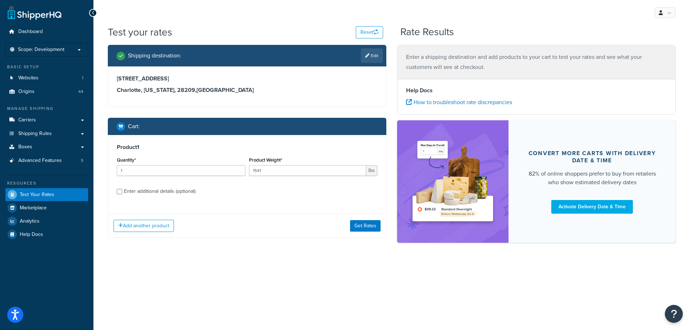
click at [168, 189] on div "Enter additional details (optional)" at bounding box center [159, 191] width 71 height 10
click at [122, 189] on input "Enter additional details (optional)" at bounding box center [119, 191] width 5 height 5
checkbox input "true"
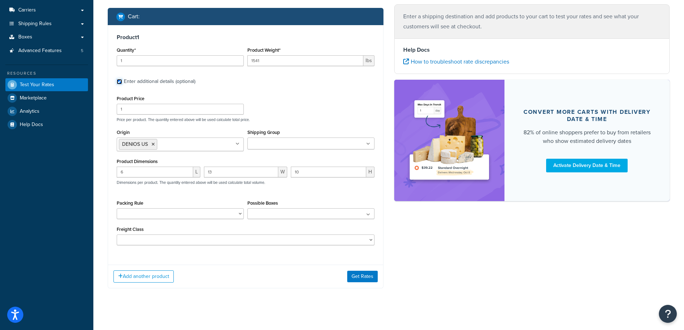
scroll to position [116, 0]
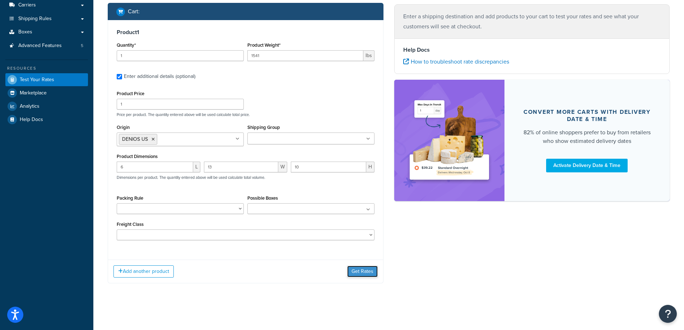
click at [357, 267] on button "Get Rates" at bounding box center [362, 271] width 31 height 11
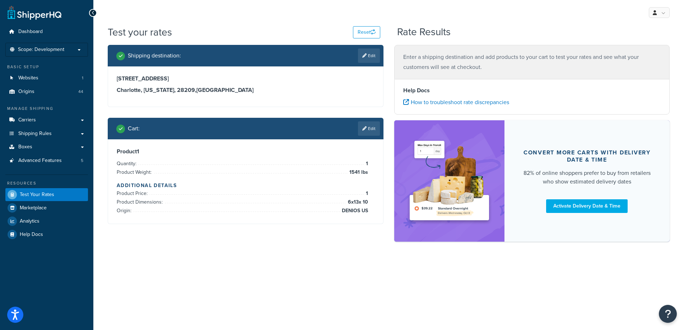
scroll to position [0, 0]
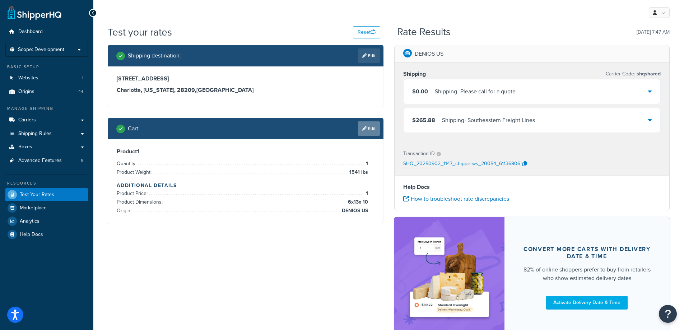
click at [362, 125] on link "Edit" at bounding box center [369, 128] width 22 height 14
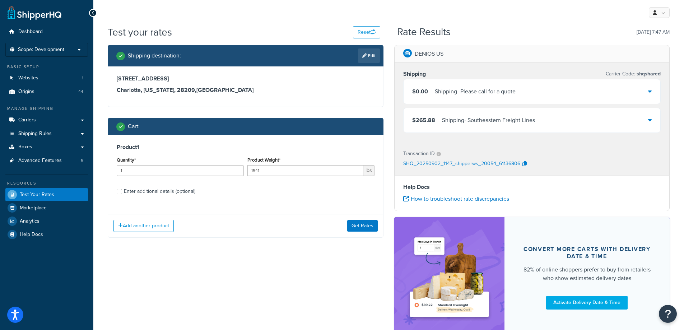
click at [185, 192] on div "Enter additional details (optional)" at bounding box center [159, 191] width 71 height 10
click at [122, 192] on input "Enter additional details (optional)" at bounding box center [119, 191] width 5 height 5
checkbox input "true"
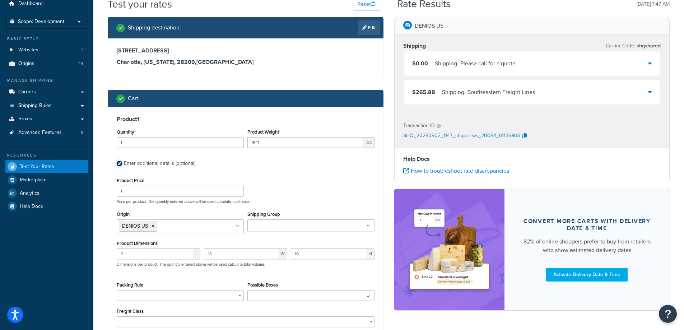
scroll to position [72, 0]
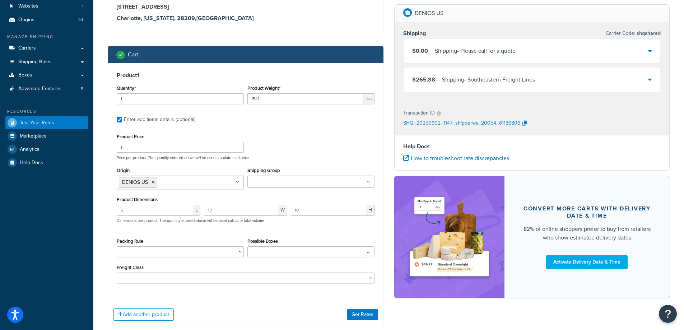
click at [335, 185] on ul at bounding box center [311, 182] width 127 height 12
click at [331, 140] on div "Product Price 1 Price per product. The quantity entered above will be used calc…" at bounding box center [246, 146] width 262 height 28
click at [364, 315] on button "Get Rates" at bounding box center [362, 314] width 31 height 11
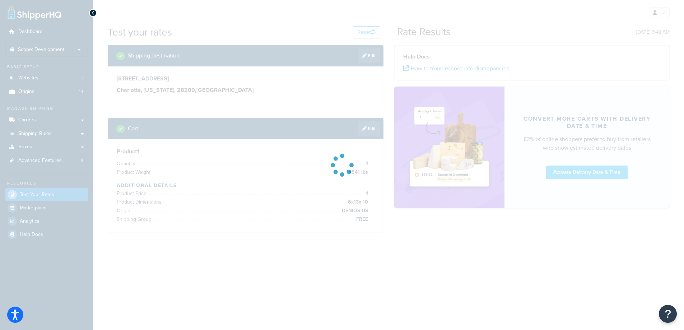
scroll to position [0, 0]
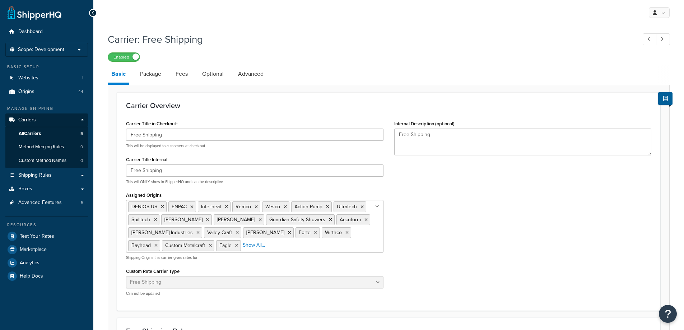
select select "free"
drag, startPoint x: 156, startPoint y: 76, endPoint x: 162, endPoint y: 84, distance: 10.1
click at [156, 75] on link "Package" at bounding box center [151, 73] width 28 height 17
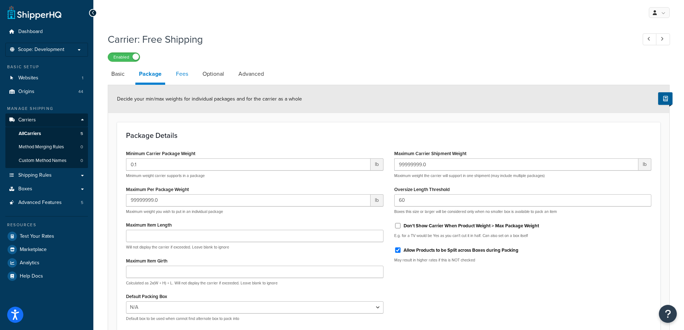
click at [190, 76] on link "Fees" at bounding box center [181, 73] width 19 height 17
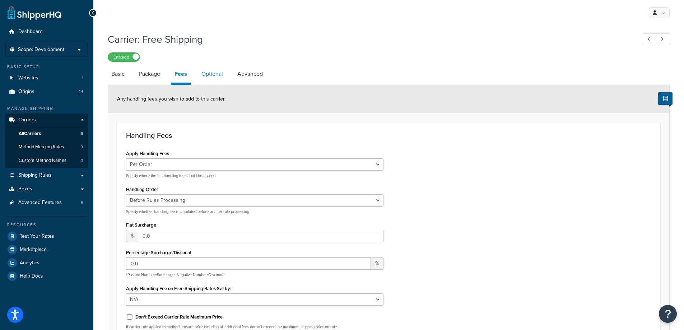
click at [211, 77] on link "Optional" at bounding box center [212, 73] width 29 height 17
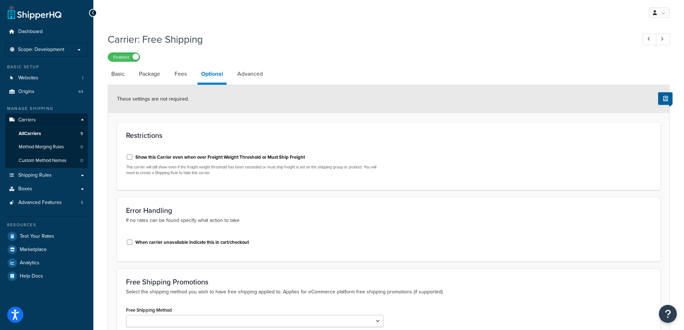
click at [194, 160] on label "Show this Carrier even when over Freight Weight Threshold or Must Ship Freight" at bounding box center [220, 157] width 170 height 6
click at [133, 160] on input "Show this Carrier even when over Freight Weight Threshold or Must Ship Freight" at bounding box center [129, 156] width 7 height 5
checkbox input "true"
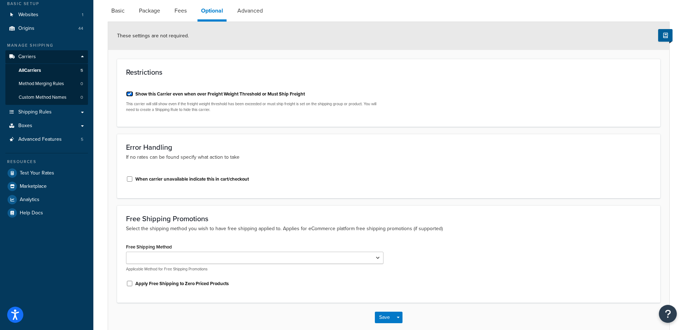
scroll to position [102, 0]
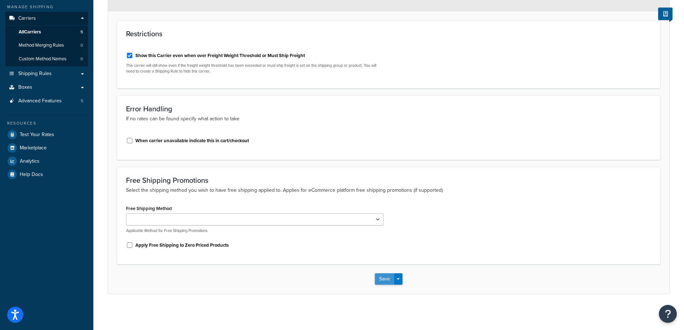
click at [384, 279] on button "Save" at bounding box center [384, 278] width 19 height 11
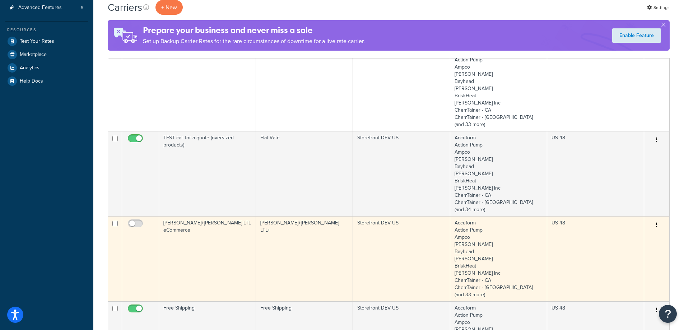
scroll to position [359, 0]
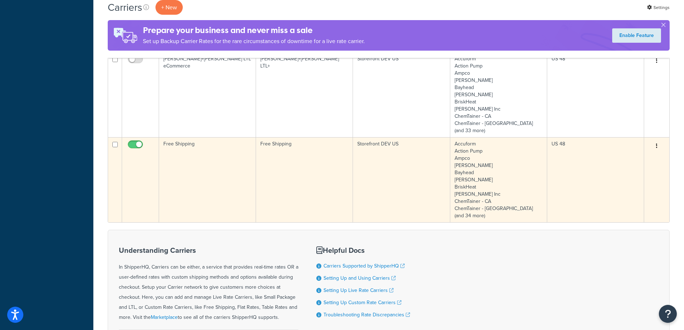
click at [165, 181] on td "Free Shipping" at bounding box center [207, 179] width 97 height 85
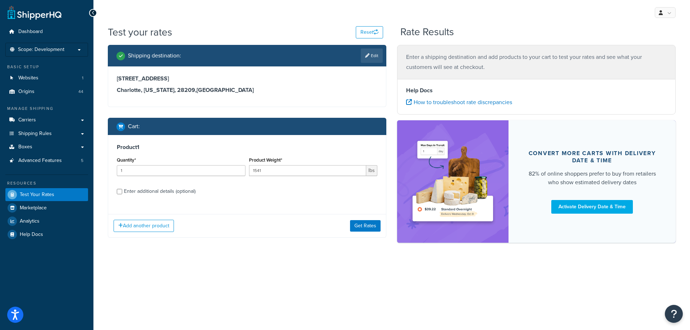
click at [191, 190] on div "Enter additional details (optional)" at bounding box center [159, 191] width 71 height 10
click at [122, 190] on input "Enter additional details (optional)" at bounding box center [119, 191] width 5 height 5
checkbox input "true"
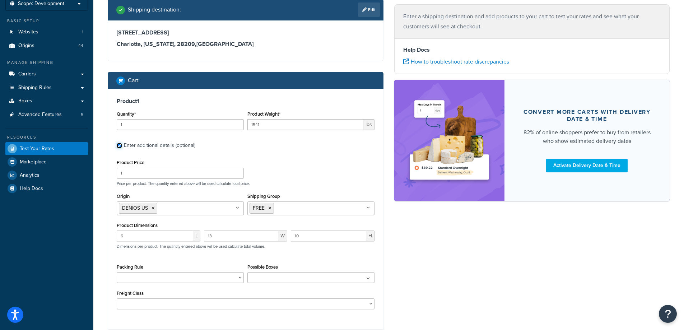
scroll to position [112, 0]
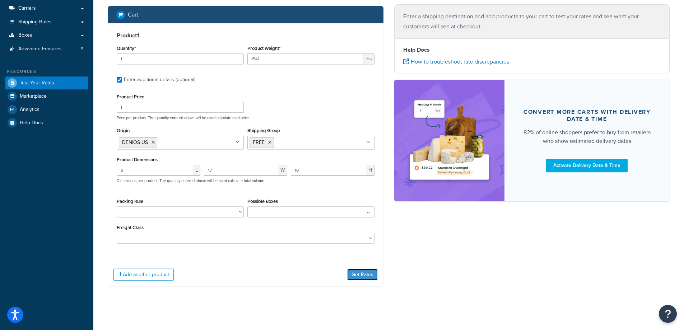
drag, startPoint x: 366, startPoint y: 281, endPoint x: 358, endPoint y: 277, distance: 8.5
click at [366, 281] on button "Get Rates" at bounding box center [362, 274] width 31 height 11
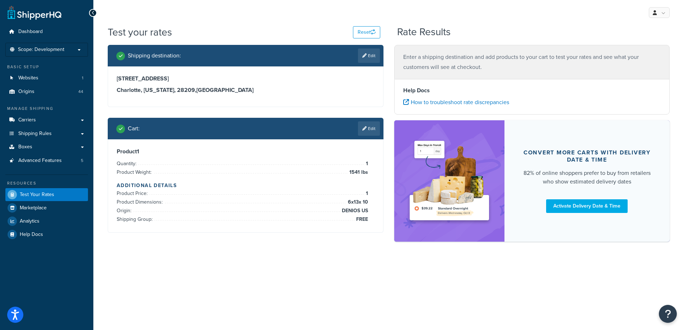
scroll to position [0, 0]
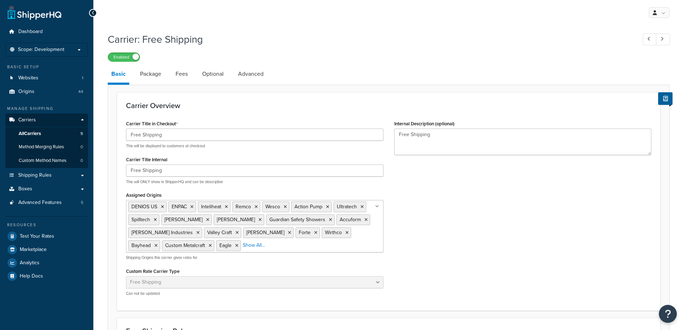
select select "free"
click at [225, 79] on link "Optional" at bounding box center [213, 73] width 29 height 17
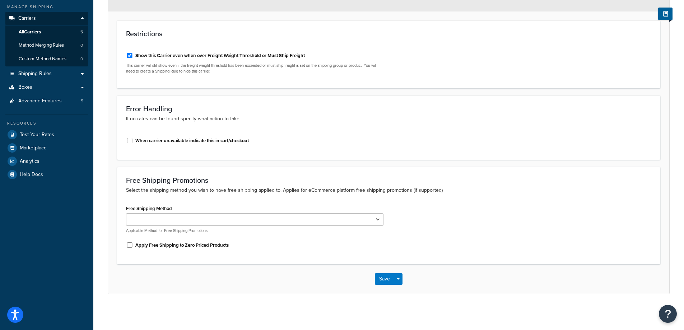
scroll to position [102, 0]
drag, startPoint x: 126, startPoint y: 191, endPoint x: 281, endPoint y: 193, distance: 154.5
click at [281, 193] on p "Select the shipping method you wish to have free shipping applied to. Applies f…" at bounding box center [389, 190] width 526 height 8
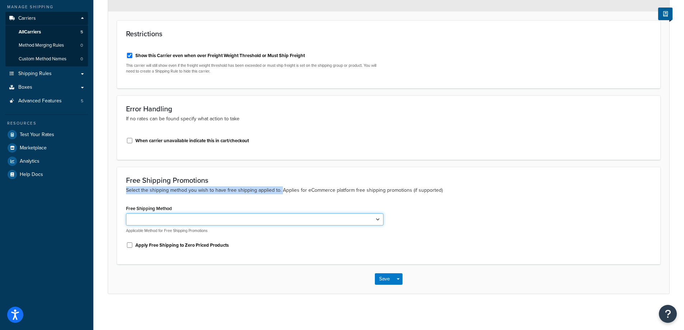
click at [264, 222] on select "Free" at bounding box center [255, 219] width 258 height 12
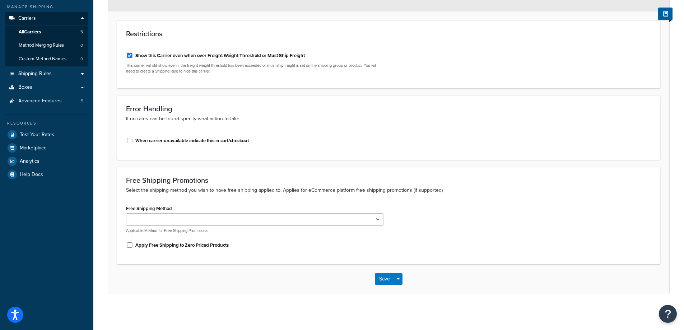
click at [274, 199] on div "Free Shipping Promotions Select the shipping method you wish to have free shipp…" at bounding box center [389, 215] width 544 height 97
drag, startPoint x: 279, startPoint y: 189, endPoint x: 430, endPoint y: 191, distance: 151.3
click at [430, 191] on p "Select the shipping method you wish to have free shipping applied to. Applies f…" at bounding box center [389, 190] width 526 height 8
drag, startPoint x: 430, startPoint y: 213, endPoint x: 417, endPoint y: 219, distance: 13.7
click at [430, 214] on div "Free Shipping Method Free Applicable Method for Free Shipping Promotions Apply …" at bounding box center [389, 229] width 536 height 52
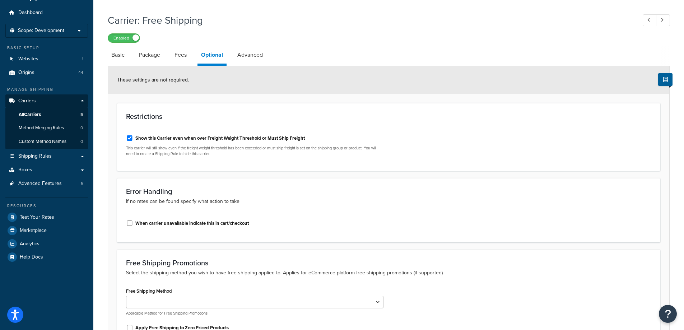
scroll to position [0, 0]
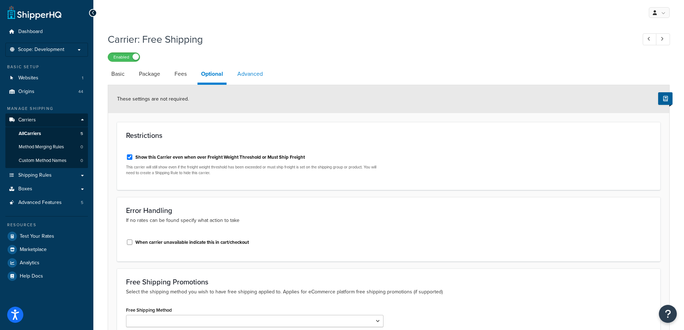
click at [250, 79] on link "Advanced" at bounding box center [250, 73] width 33 height 17
select select "false"
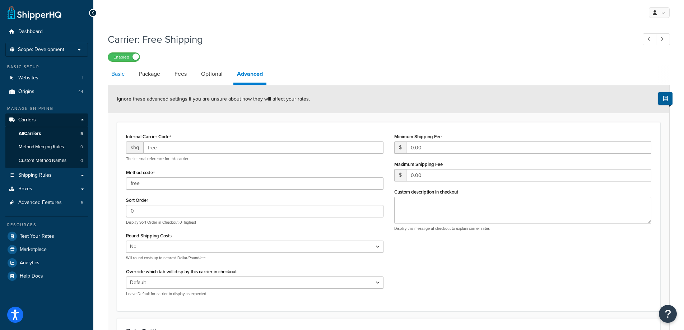
click at [117, 73] on link "Basic" at bounding box center [118, 73] width 20 height 17
select select "free"
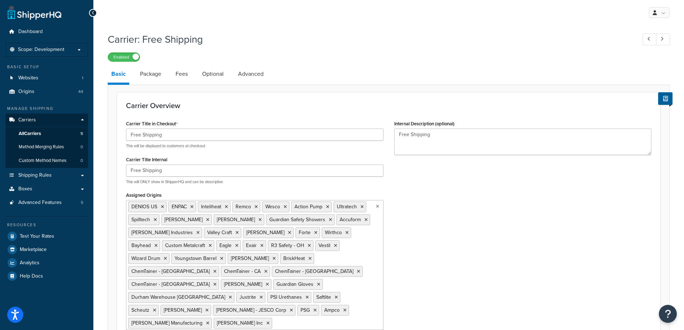
click at [374, 251] on ul "DENIOS US ENPAC Inteliheat Remco Wesco Action Pump Ultratech Spilltech Stewart …" at bounding box center [255, 265] width 258 height 130
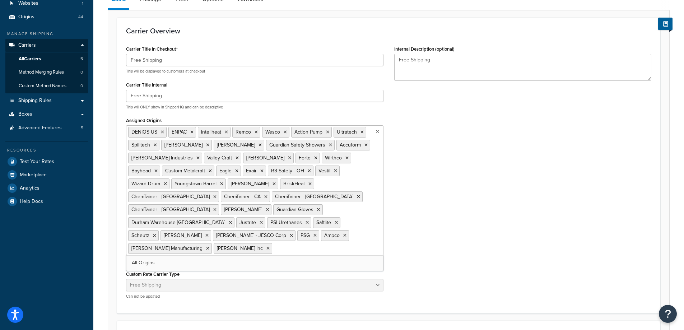
scroll to position [180, 0]
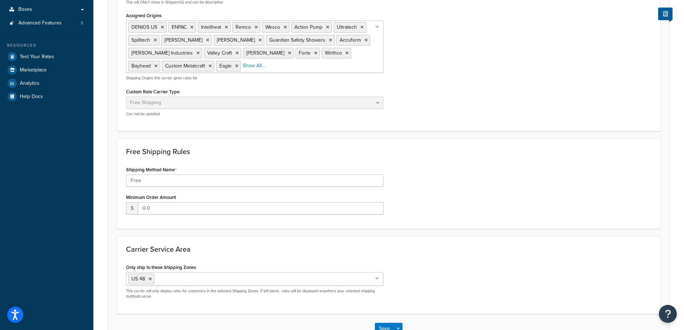
click at [498, 142] on form "Carrier Overview Carrier Title in Checkout Free Shipping This will be displayed…" at bounding box center [389, 128] width 562 height 430
drag, startPoint x: 359, startPoint y: 179, endPoint x: 395, endPoint y: 180, distance: 36.0
click at [360, 179] on input "Free" at bounding box center [255, 181] width 258 height 12
click at [438, 179] on div "Shipping Method Name Free Minimum Order Amount $ 0.0" at bounding box center [389, 192] width 536 height 55
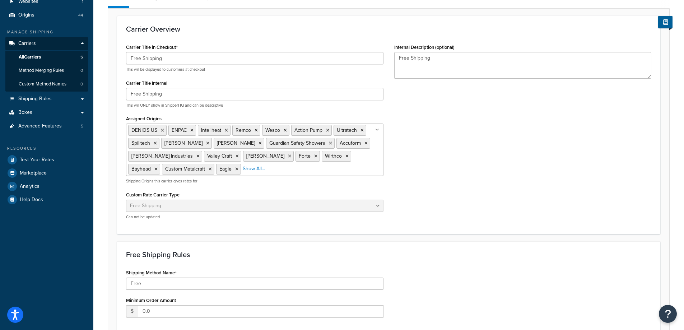
scroll to position [230, 0]
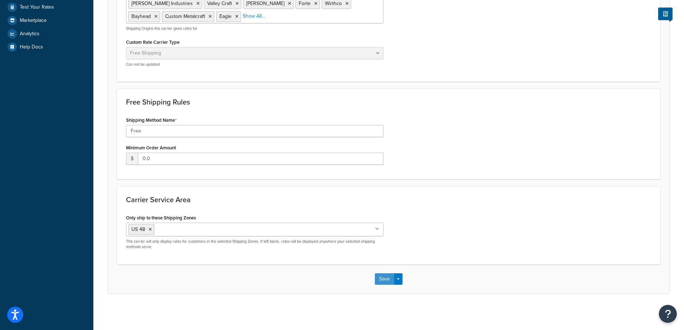
drag, startPoint x: 381, startPoint y: 279, endPoint x: 385, endPoint y: 279, distance: 4.0
click at [382, 279] on button "Save" at bounding box center [384, 278] width 19 height 11
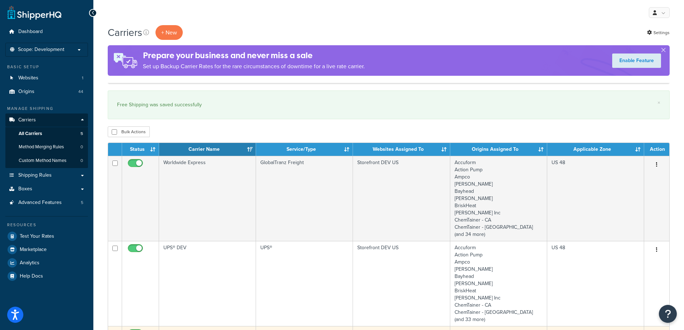
scroll to position [216, 0]
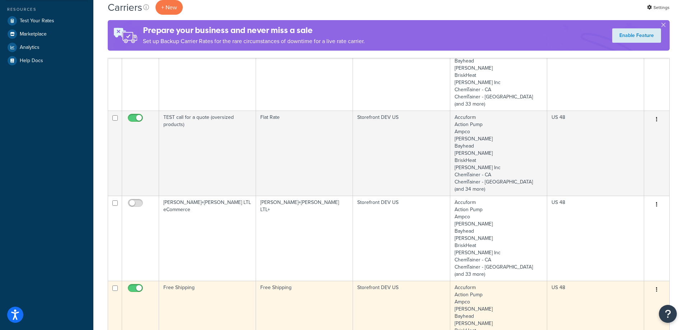
click at [215, 288] on td "Free Shipping" at bounding box center [207, 323] width 97 height 85
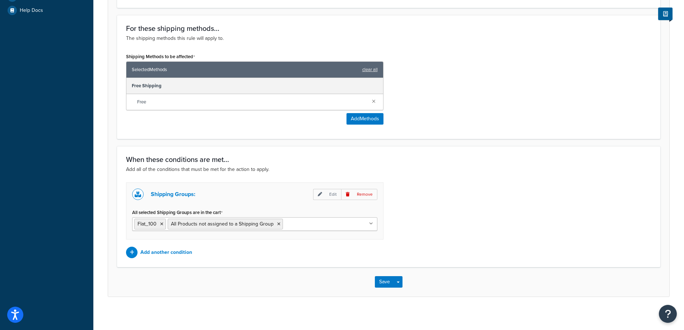
scroll to position [283, 0]
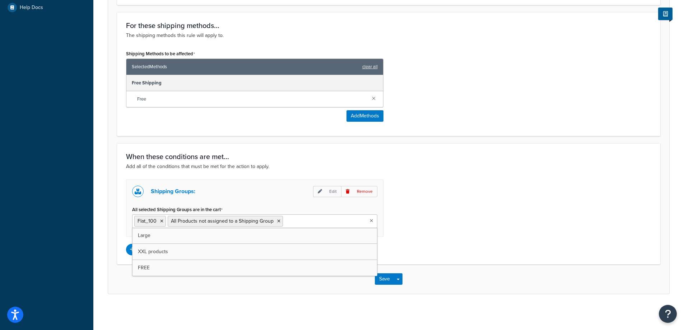
click at [317, 222] on input "All selected Shipping Groups are in the cart" at bounding box center [317, 221] width 64 height 8
click at [278, 221] on icon at bounding box center [278, 221] width 3 height 4
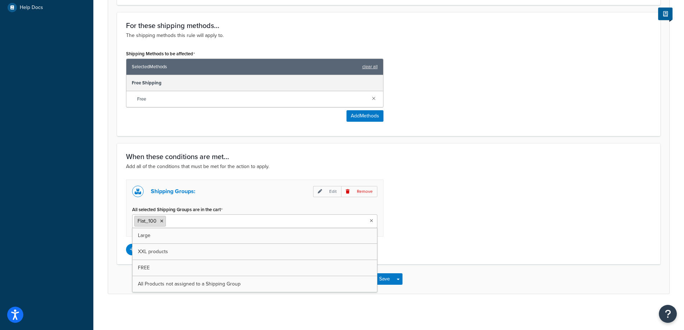
click at [163, 220] on icon at bounding box center [161, 221] width 3 height 4
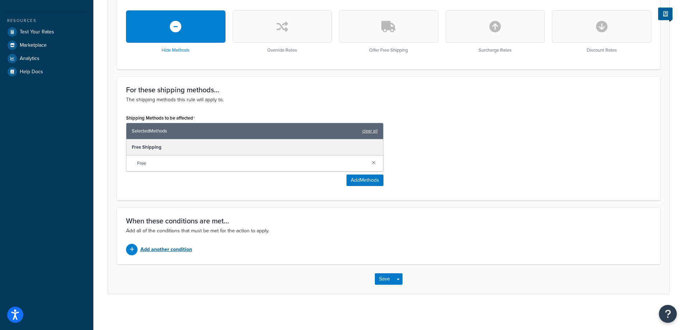
click at [181, 249] on p "Add another condition" at bounding box center [166, 250] width 52 height 10
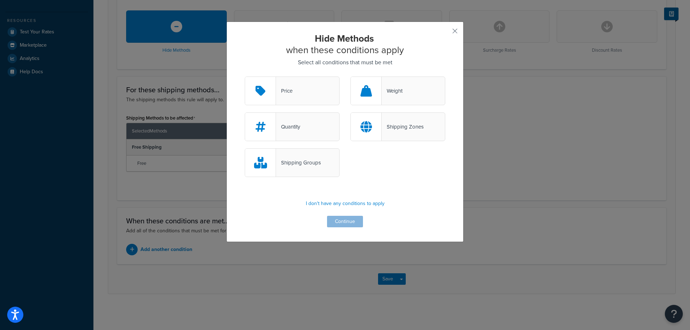
click at [277, 168] on div "Shipping Groups" at bounding box center [292, 162] width 95 height 29
click at [0, 0] on input "Shipping Groups" at bounding box center [0, 0] width 0 height 0
click at [277, 168] on div "Shipping Groups" at bounding box center [292, 162] width 95 height 29
click at [0, 0] on input "Shipping Groups" at bounding box center [0, 0] width 0 height 0
click at [282, 161] on div "Shipping Groups" at bounding box center [298, 163] width 45 height 10
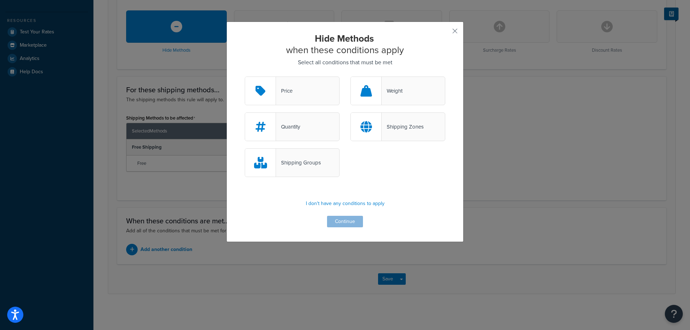
click at [0, 0] on input "Shipping Groups" at bounding box center [0, 0] width 0 height 0
drag, startPoint x: 333, startPoint y: 220, endPoint x: 380, endPoint y: 214, distance: 47.1
click at [335, 220] on button "Continue" at bounding box center [345, 221] width 36 height 11
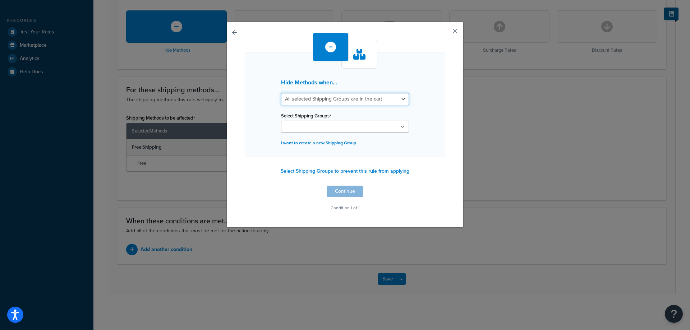
click at [319, 97] on select "All selected Shipping Groups are in the cart Any selected Shipping Groups are i…" at bounding box center [345, 99] width 128 height 12
click at [281, 93] on select "All selected Shipping Groups are in the cart Any selected Shipping Groups are i…" at bounding box center [345, 99] width 128 height 12
click at [301, 124] on input "Select Shipping Groups" at bounding box center [315, 127] width 64 height 8
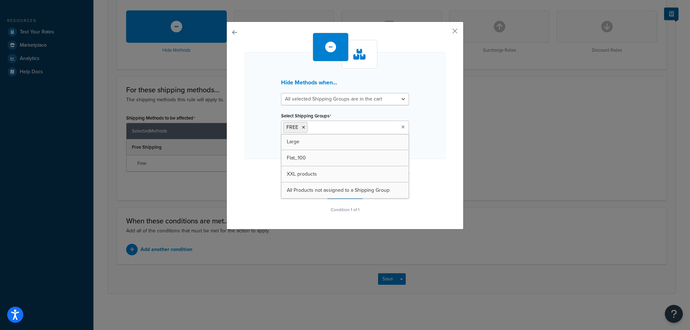
click at [462, 162] on div "Hide Methods when... All selected Shipping Groups are in the cart Any selected …" at bounding box center [345, 165] width 690 height 330
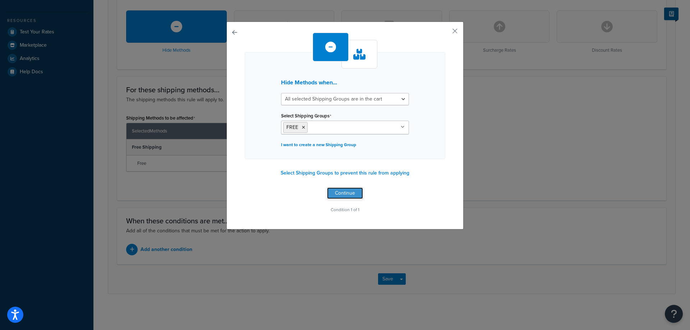
click at [351, 195] on button "Continue" at bounding box center [345, 193] width 36 height 11
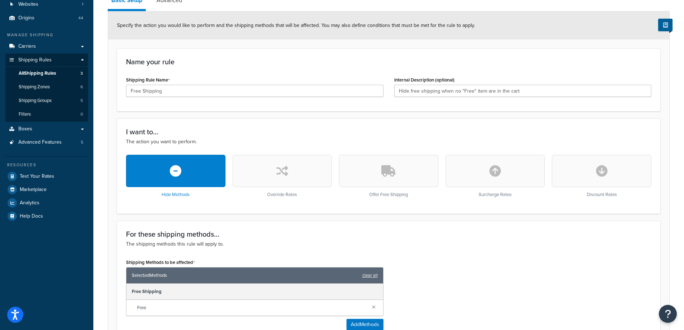
scroll to position [72, 0]
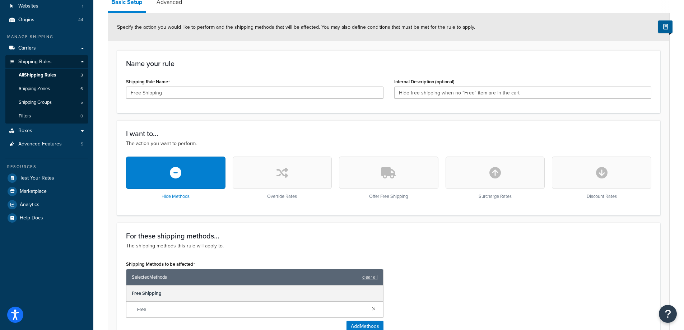
click at [458, 275] on div "Shipping Methods to be affected Selected Methods clear all Free Shipping Free A…" at bounding box center [389, 298] width 536 height 79
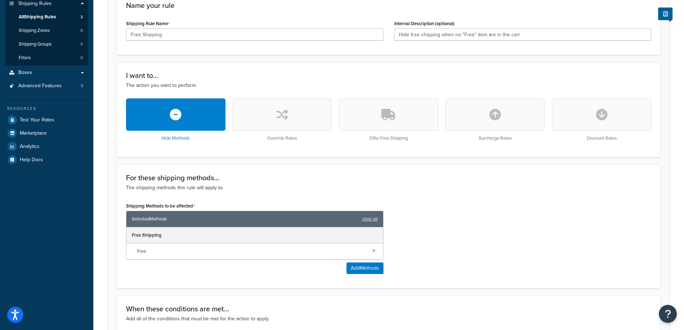
scroll to position [0, 0]
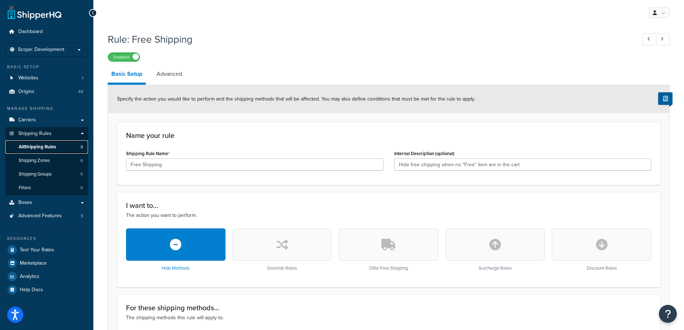
click at [48, 145] on span "All Shipping Rules" at bounding box center [37, 147] width 37 height 6
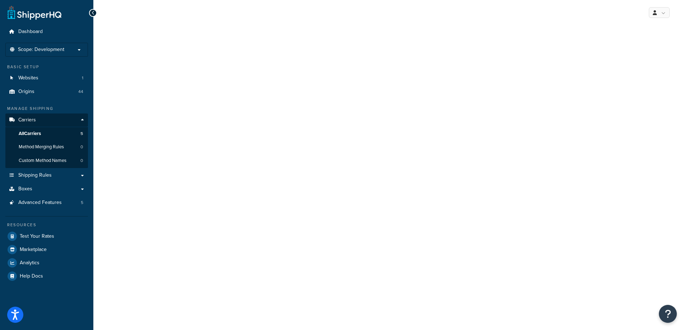
select select "free"
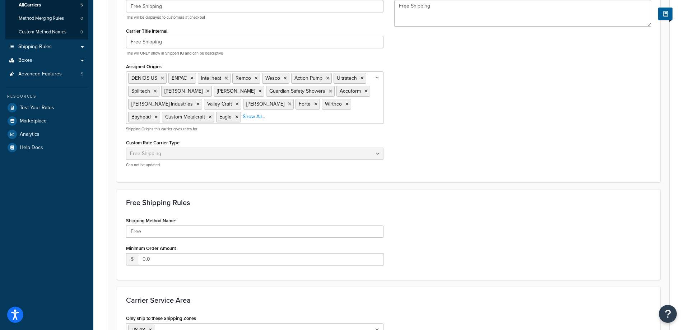
scroll to position [216, 0]
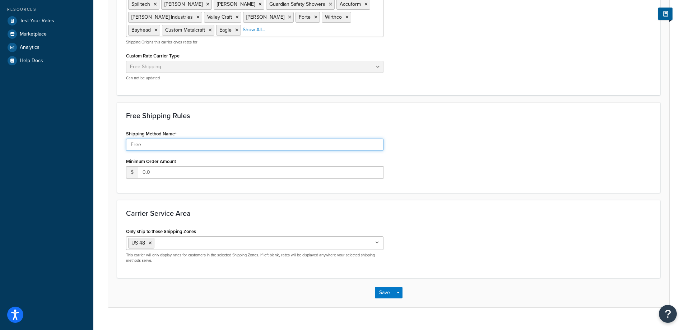
click at [215, 145] on input "Free" at bounding box center [255, 145] width 258 height 12
type input "Free Shipping"
click at [419, 160] on div "Shipping Method Name Free Shipping Minimum Order Amount $ 0.0" at bounding box center [389, 156] width 536 height 55
click at [385, 291] on button "Save" at bounding box center [384, 292] width 19 height 11
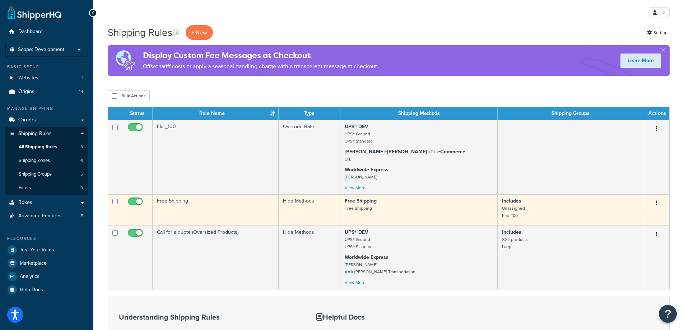
click at [205, 209] on td "Free Shipping" at bounding box center [216, 209] width 126 height 31
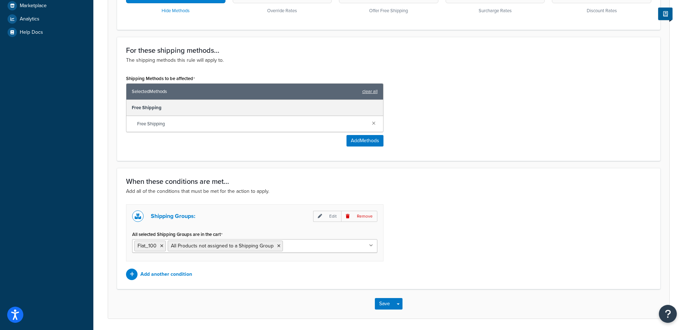
scroll to position [283, 0]
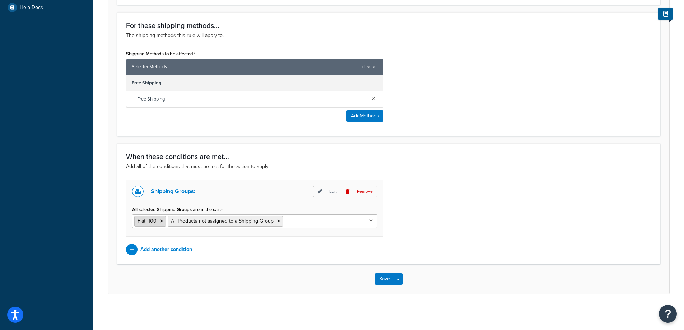
click at [163, 218] on li "Flat_100" at bounding box center [150, 221] width 32 height 11
click at [161, 220] on icon at bounding box center [161, 221] width 3 height 4
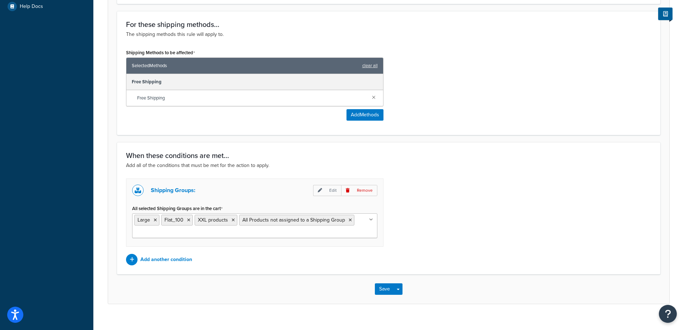
click at [471, 244] on div "Shipping Groups: Edit Remove All selected Shipping Groups are in the cart Large…" at bounding box center [389, 222] width 536 height 87
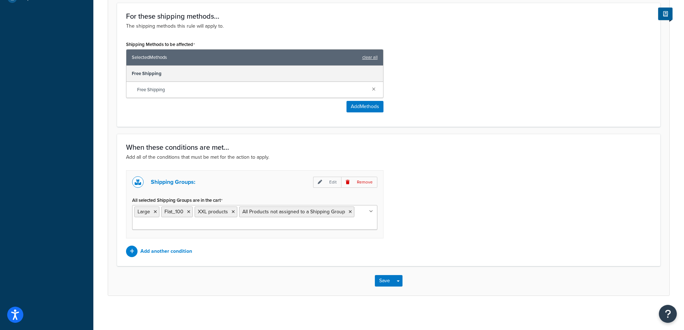
scroll to position [295, 0]
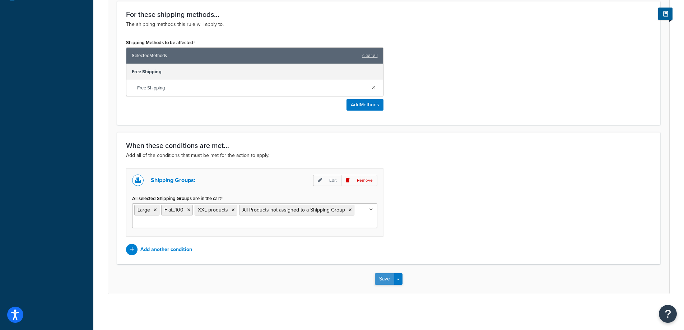
click at [381, 279] on button "Save" at bounding box center [384, 278] width 19 height 11
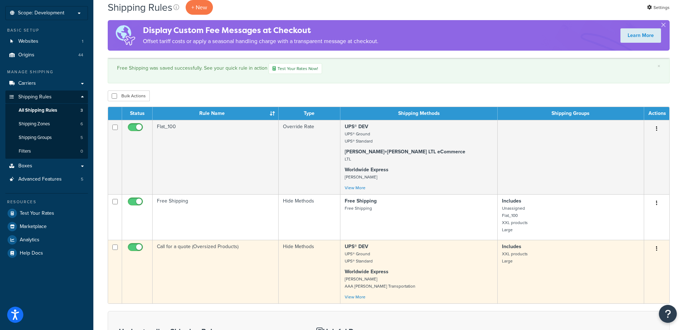
scroll to position [72, 0]
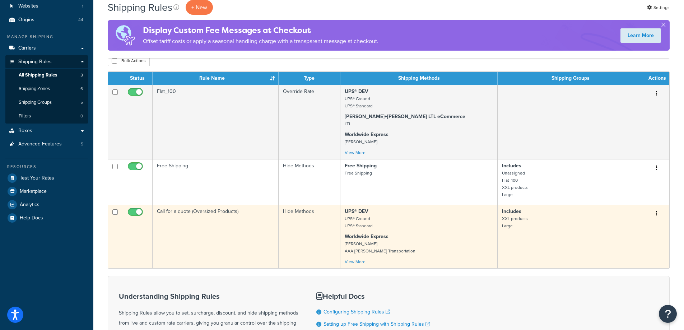
click at [559, 235] on td "Includes XXL products Large" at bounding box center [571, 237] width 147 height 64
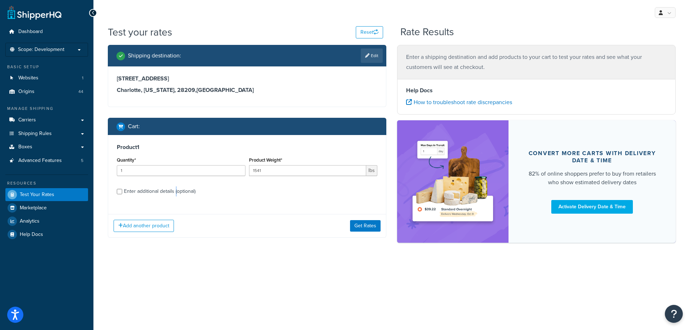
click at [175, 190] on div "Enter additional details (optional)" at bounding box center [159, 191] width 71 height 10
drag, startPoint x: 180, startPoint y: 190, endPoint x: 206, endPoint y: 187, distance: 26.1
click at [180, 190] on div "Enter additional details (optional)" at bounding box center [159, 191] width 71 height 10
click at [122, 190] on input "Enter additional details (optional)" at bounding box center [119, 191] width 5 height 5
checkbox input "true"
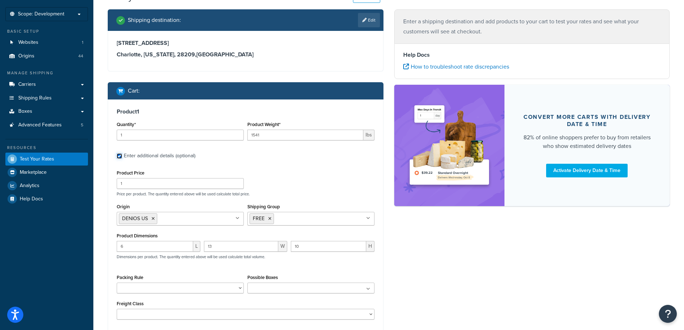
scroll to position [42, 0]
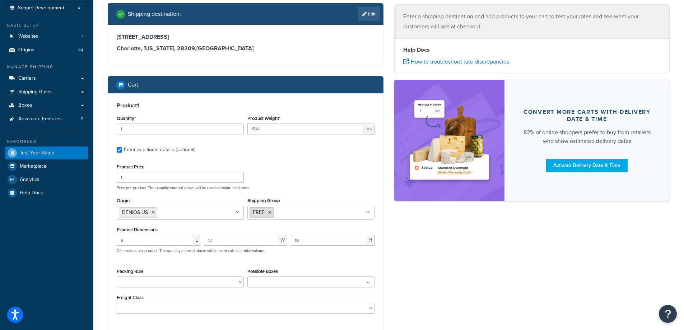
click at [271, 213] on li "FREE" at bounding box center [262, 212] width 24 height 11
click at [269, 213] on icon at bounding box center [269, 213] width 3 height 4
click at [302, 167] on div "Product Price 1 Price per product. The quantity entered above will be used calc…" at bounding box center [246, 176] width 262 height 28
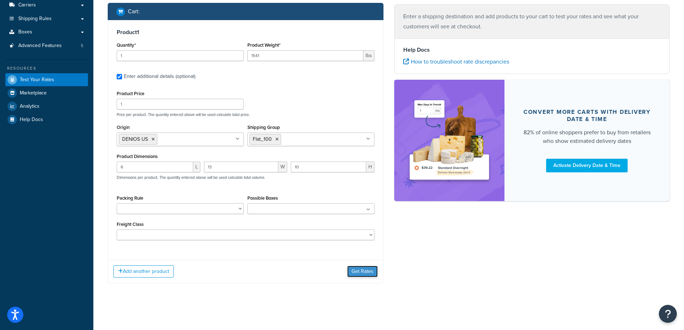
click at [355, 268] on button "Get Rates" at bounding box center [362, 271] width 31 height 11
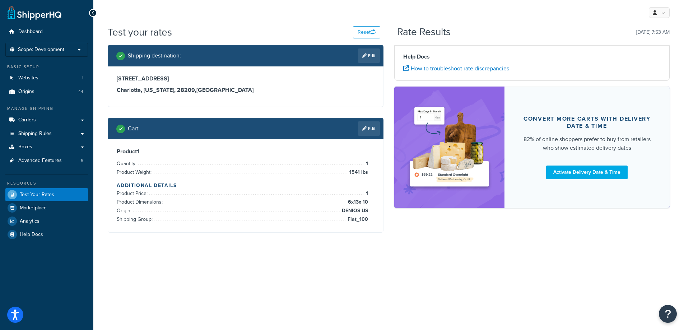
scroll to position [0, 0]
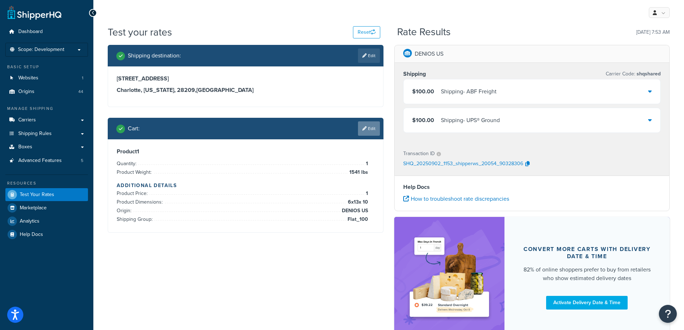
click at [373, 130] on link "Edit" at bounding box center [369, 128] width 22 height 14
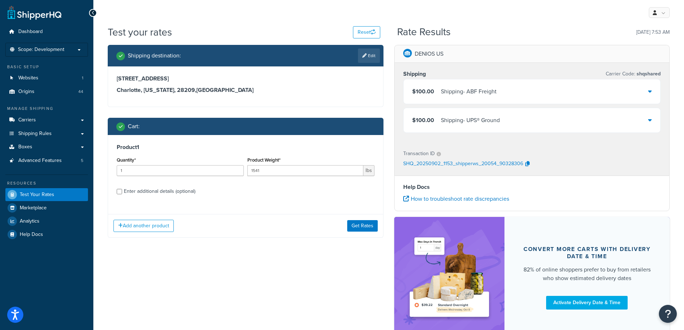
click at [165, 190] on div "Enter additional details (optional)" at bounding box center [159, 191] width 71 height 10
click at [122, 190] on input "Enter additional details (optional)" at bounding box center [119, 191] width 5 height 5
checkbox input "true"
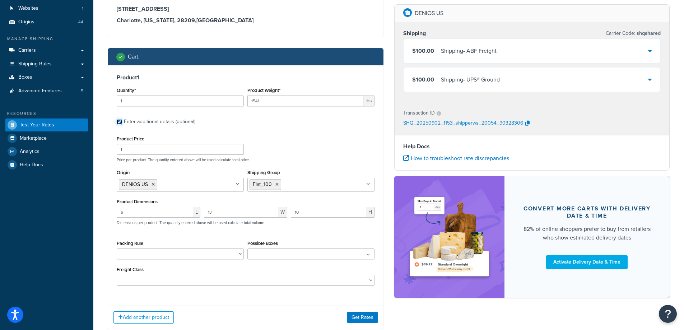
scroll to position [72, 0]
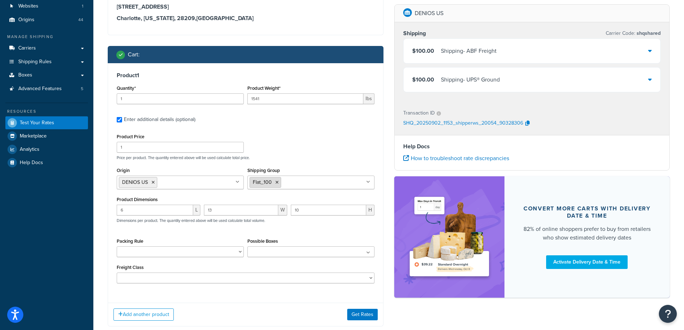
click at [276, 182] on icon at bounding box center [277, 182] width 3 height 4
click at [295, 155] on div "Product Price 1 Price per product. The quantity entered above will be used calc…" at bounding box center [246, 146] width 262 height 28
click at [355, 314] on button "Get Rates" at bounding box center [362, 314] width 31 height 11
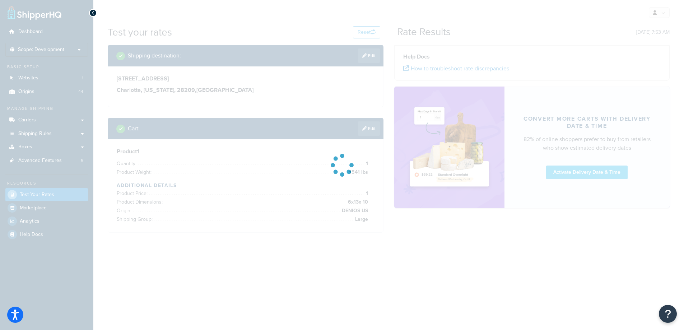
scroll to position [0, 0]
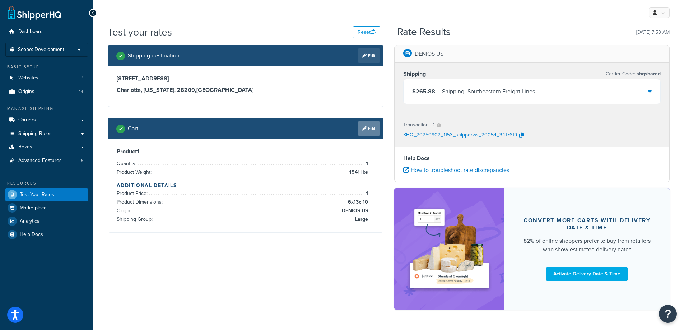
click at [376, 130] on link "Edit" at bounding box center [369, 128] width 22 height 14
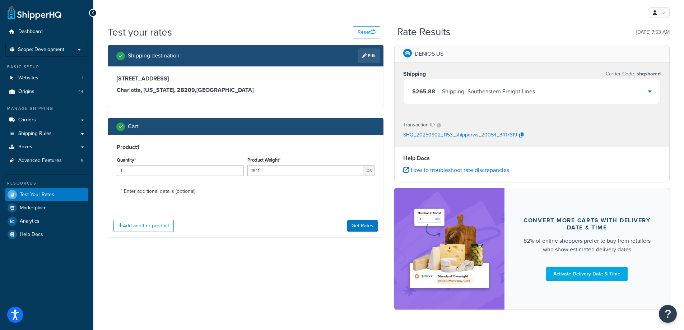
click at [185, 195] on div "Enter additional details (optional)" at bounding box center [159, 191] width 71 height 10
click at [122, 194] on input "Enter additional details (optional)" at bounding box center [119, 191] width 5 height 5
checkbox input "true"
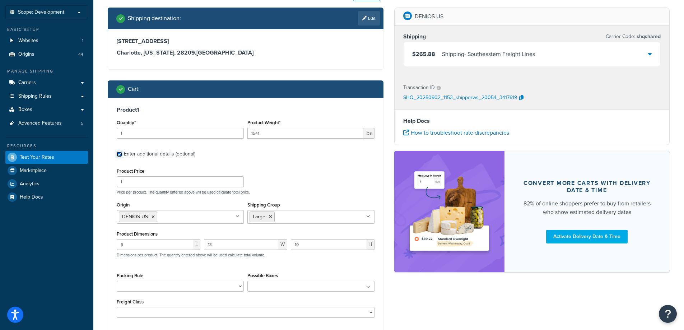
scroll to position [90, 0]
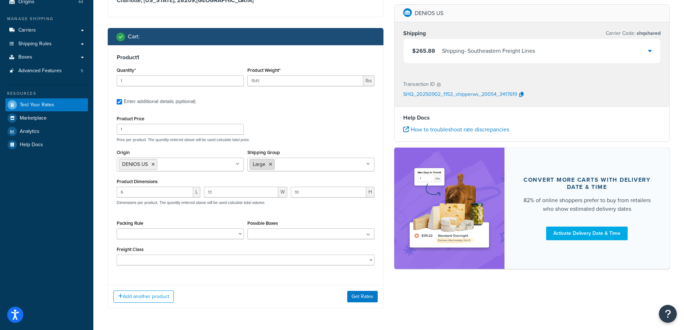
click at [272, 164] on icon at bounding box center [270, 164] width 3 height 4
drag, startPoint x: 319, startPoint y: 134, endPoint x: 320, endPoint y: 142, distance: 8.0
click at [319, 134] on div "Product Price 1 Price per product. The quantity entered above will be used calc…" at bounding box center [246, 128] width 262 height 28
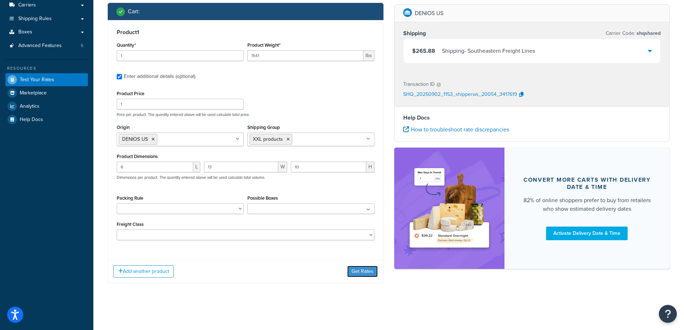
click at [360, 275] on button "Get Rates" at bounding box center [362, 271] width 31 height 11
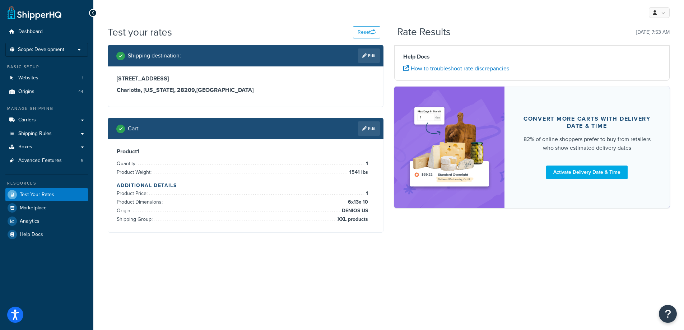
scroll to position [0, 0]
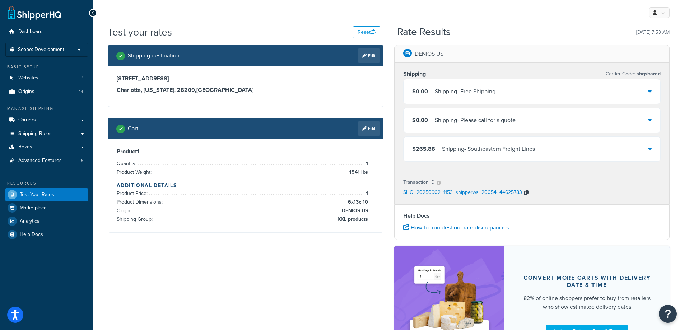
click at [527, 193] on icon "button" at bounding box center [527, 192] width 4 height 5
click at [362, 127] on icon at bounding box center [364, 128] width 4 height 4
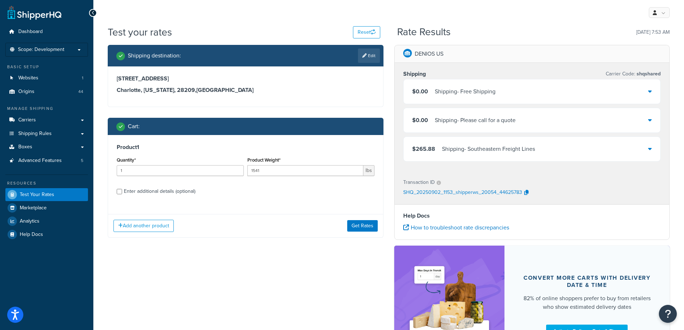
drag, startPoint x: 156, startPoint y: 190, endPoint x: 165, endPoint y: 186, distance: 10.2
click at [156, 190] on div "Enter additional details (optional)" at bounding box center [159, 191] width 71 height 10
click at [122, 190] on input "Enter additional details (optional)" at bounding box center [119, 191] width 5 height 5
checkbox input "true"
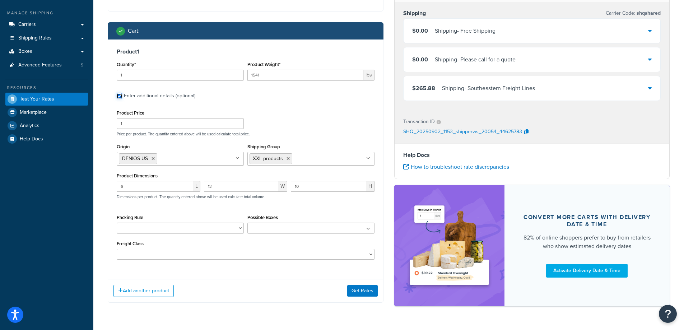
scroll to position [110, 0]
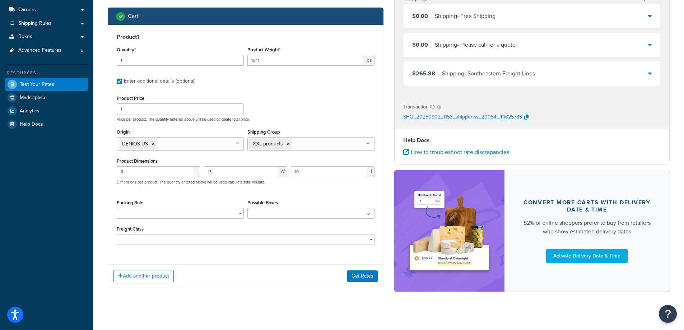
click at [297, 147] on input "Shipping Group" at bounding box center [326, 144] width 64 height 8
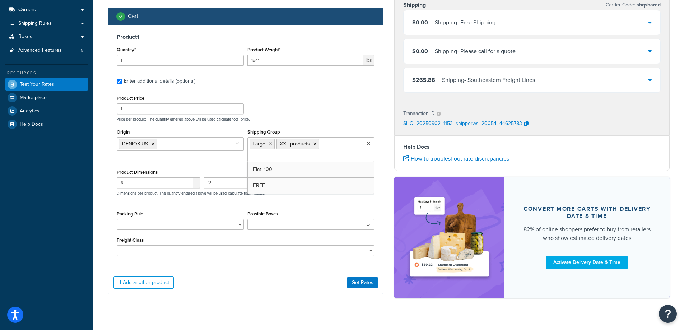
drag, startPoint x: 322, startPoint y: 100, endPoint x: 318, endPoint y: 122, distance: 22.6
click at [322, 100] on div "Product Price 1 Price per product. The quantity entered above will be used calc…" at bounding box center [246, 107] width 262 height 28
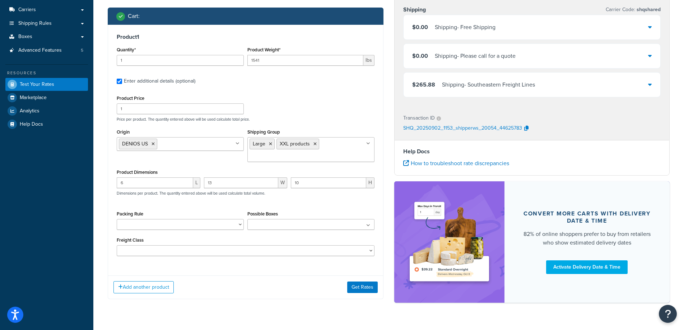
click at [354, 282] on div "Add another product Get Rates" at bounding box center [245, 287] width 275 height 23
click at [356, 286] on button "Get Rates" at bounding box center [362, 287] width 31 height 11
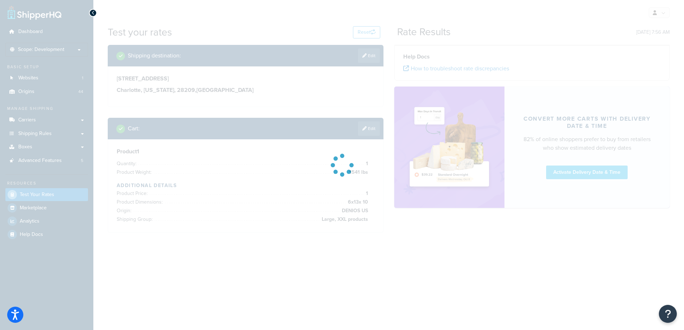
scroll to position [0, 0]
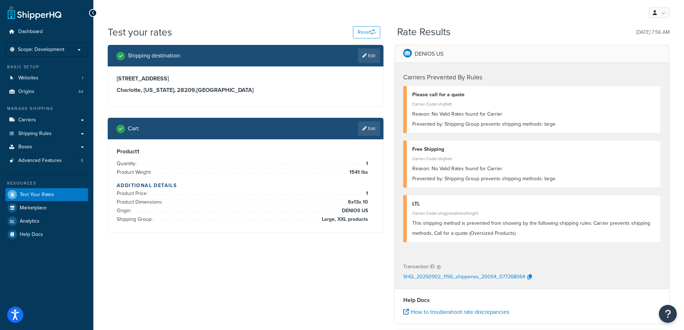
click at [370, 128] on link "Edit" at bounding box center [369, 128] width 22 height 14
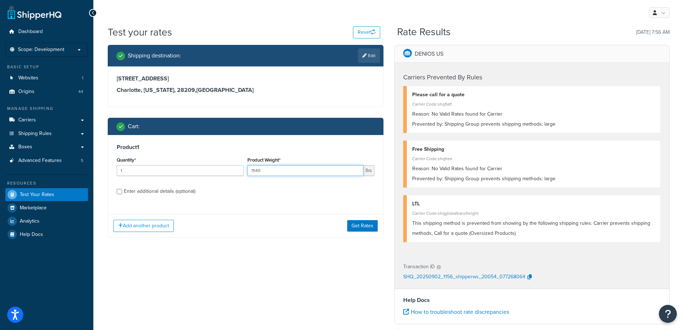
type input "1540"
click at [356, 172] on input "1540" at bounding box center [306, 170] width 116 height 11
click at [360, 235] on div "Add another product Get Rates" at bounding box center [245, 225] width 275 height 23
click at [361, 227] on button "Get Rates" at bounding box center [362, 225] width 31 height 11
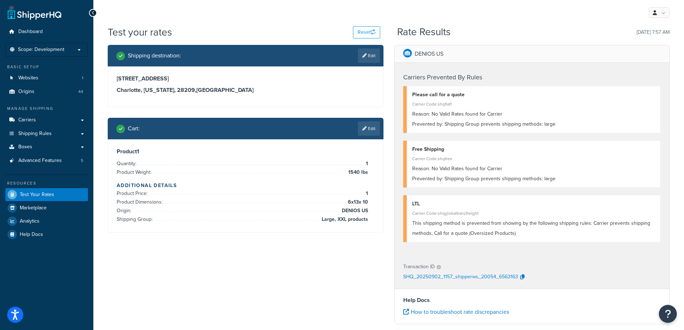
click at [369, 128] on link "Edit" at bounding box center [369, 128] width 22 height 14
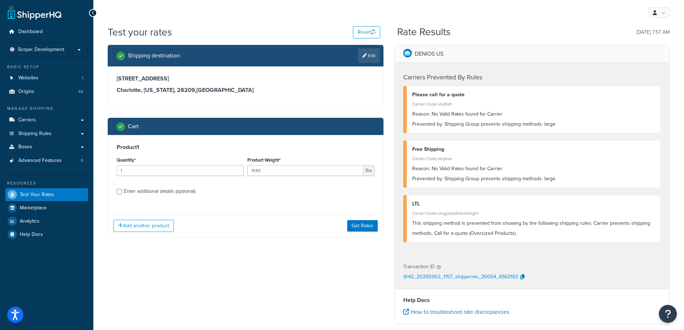
click at [155, 194] on div "Enter additional details (optional)" at bounding box center [159, 191] width 71 height 10
click at [122, 194] on input "Enter additional details (optional)" at bounding box center [119, 191] width 5 height 5
checkbox input "true"
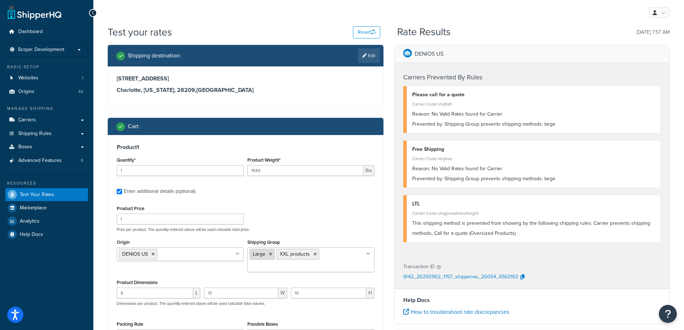
click at [271, 254] on icon at bounding box center [270, 254] width 3 height 4
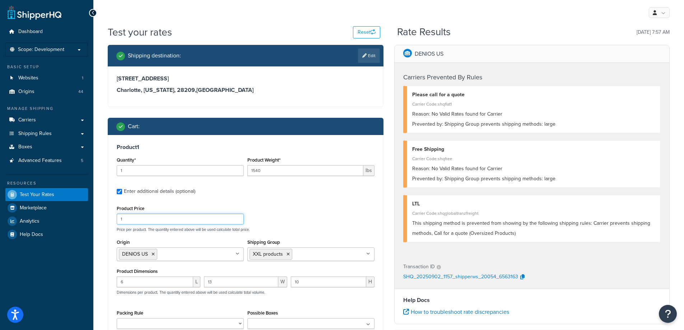
click at [291, 221] on div "Product Price 1 Price per product. The quantity entered above will be used calc…" at bounding box center [246, 218] width 262 height 28
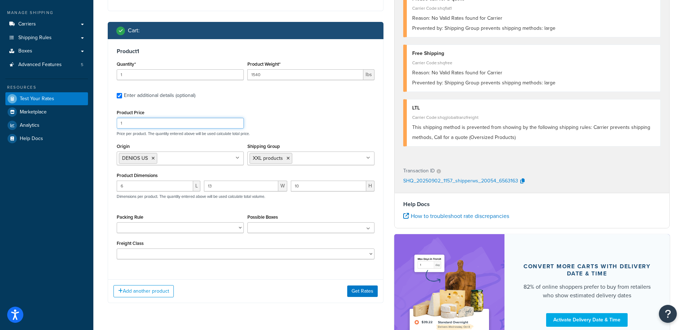
scroll to position [165, 0]
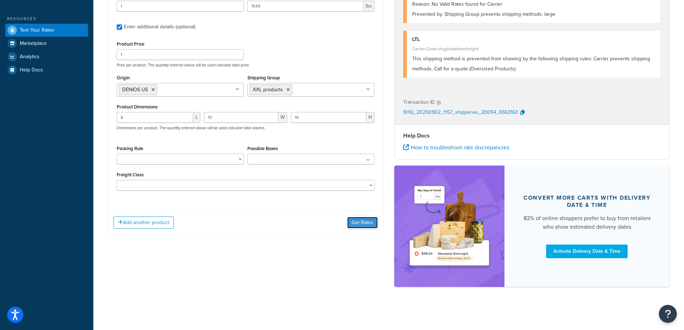
click at [354, 221] on button "Get Rates" at bounding box center [362, 222] width 31 height 11
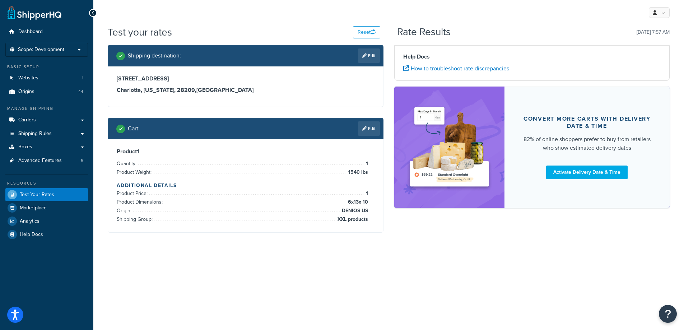
scroll to position [0, 0]
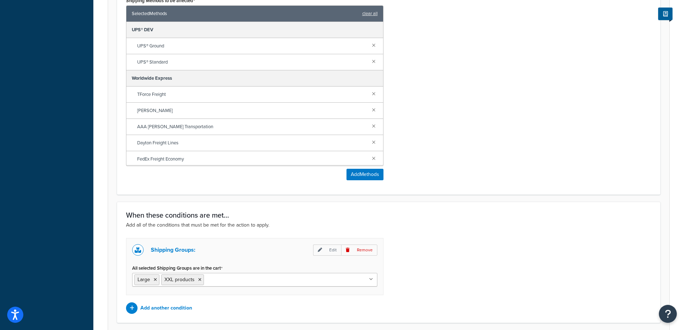
scroll to position [395, 0]
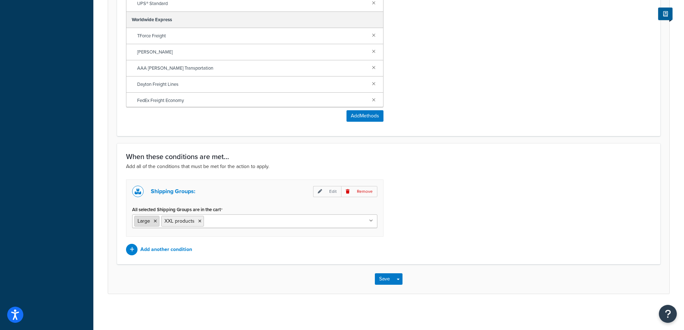
click at [155, 221] on icon at bounding box center [155, 221] width 3 height 4
click at [467, 246] on div "Shipping Groups: Edit Remove All selected Shipping Groups are in the cart XXL p…" at bounding box center [389, 218] width 536 height 76
click at [385, 277] on button "Save" at bounding box center [384, 278] width 19 height 11
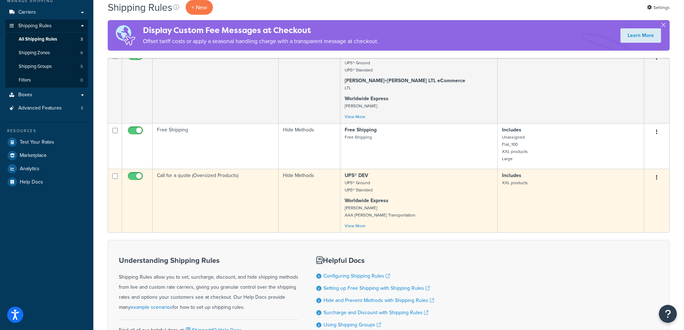
scroll to position [72, 0]
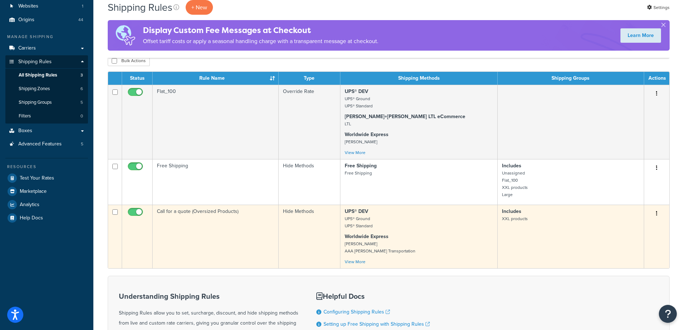
click at [262, 242] on td "Call for a quote (Oversized Products)" at bounding box center [216, 237] width 126 height 64
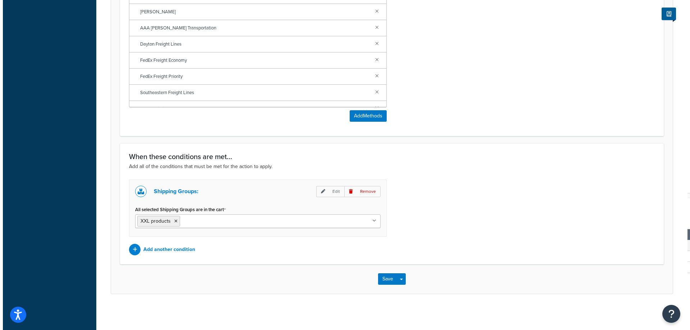
scroll to position [98, 0]
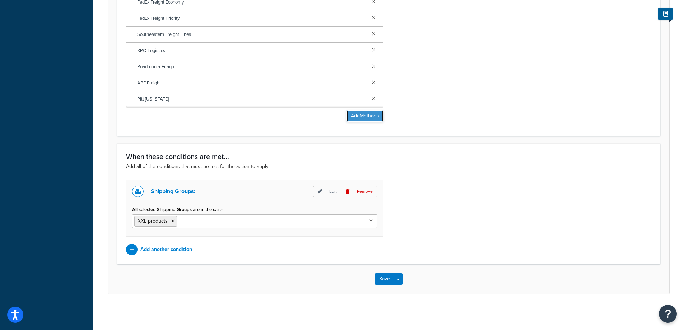
click at [359, 114] on button "Add Methods" at bounding box center [365, 115] width 37 height 11
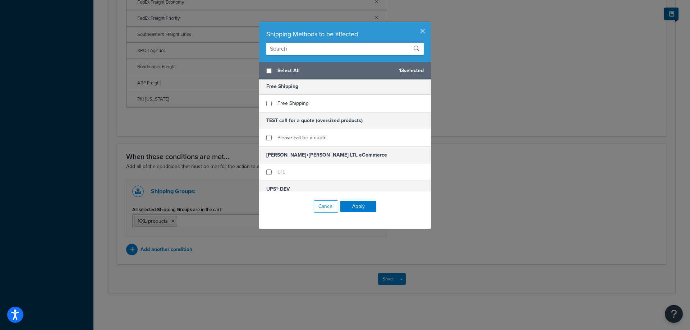
scroll to position [0, 0]
checkbox input "true"
click at [313, 102] on div "Free Shipping" at bounding box center [345, 104] width 172 height 17
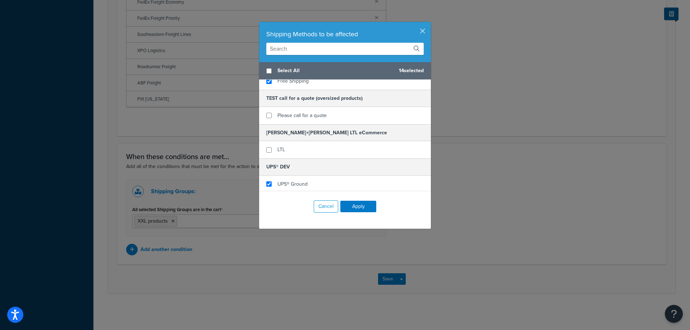
scroll to position [36, 0]
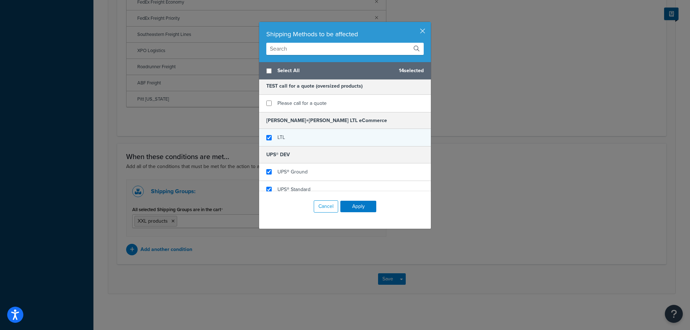
checkbox input "true"
click at [337, 139] on div "LTL" at bounding box center [345, 137] width 172 height 17
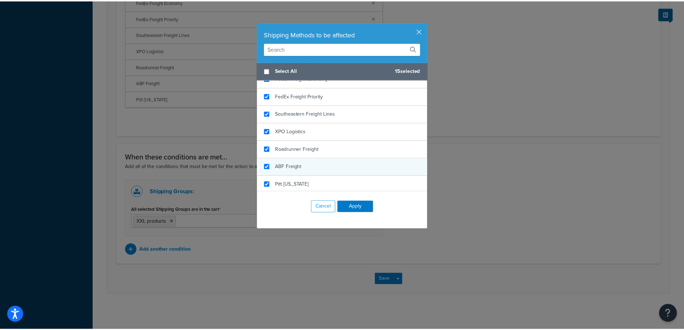
scroll to position [253, 0]
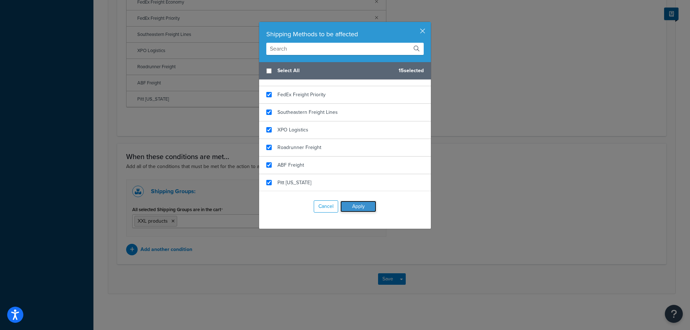
click at [358, 208] on button "Apply" at bounding box center [358, 206] width 36 height 11
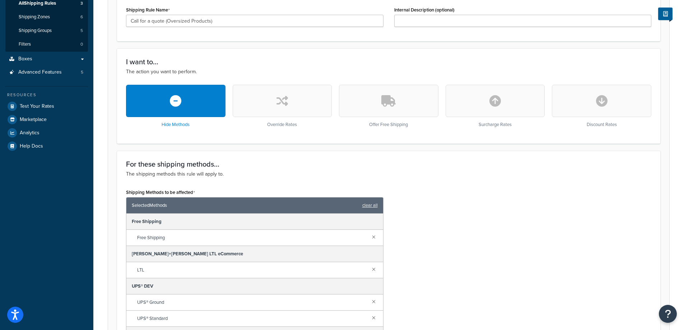
scroll to position [0, 0]
